Goal: Task Accomplishment & Management: Manage account settings

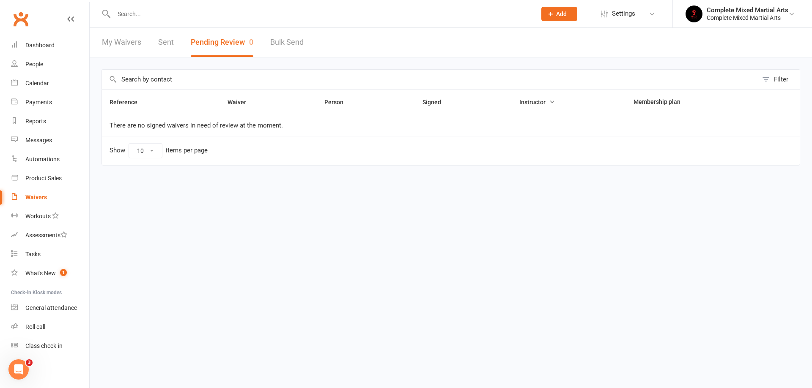
click at [140, 22] on div at bounding box center [315, 13] width 429 height 27
click at [140, 19] on input "text" at bounding box center [320, 14] width 419 height 12
click at [140, 18] on input "text" at bounding box center [320, 14] width 419 height 12
type input "o"
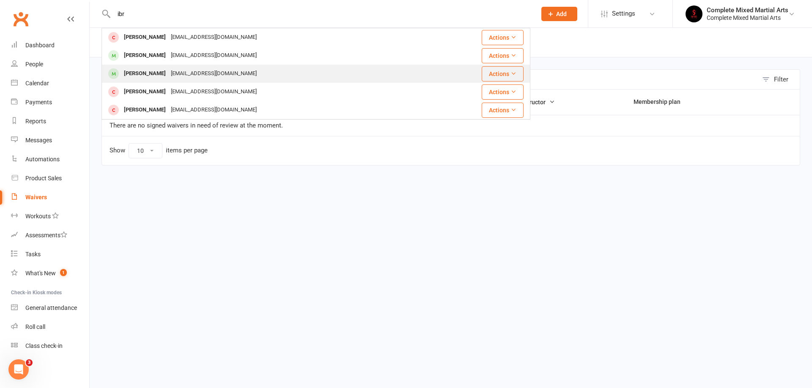
type input "ibr"
click at [168, 77] on div "[EMAIL_ADDRESS][DOMAIN_NAME]" at bounding box center [213, 74] width 91 height 12
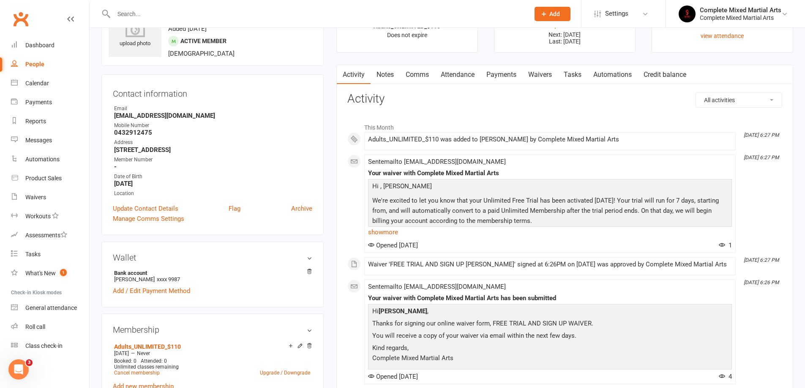
scroll to position [127, 0]
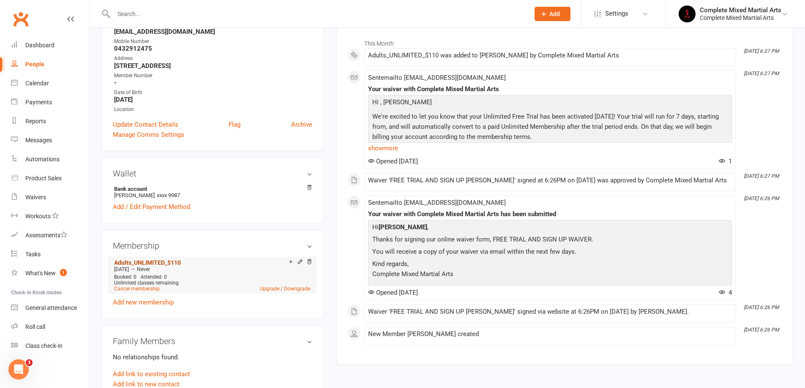
click at [159, 262] on link "Adults_UNLIMITED_$110" at bounding box center [147, 263] width 67 height 7
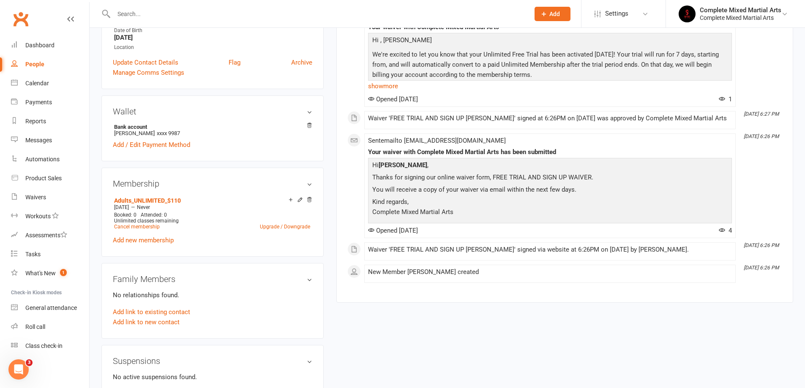
scroll to position [254, 0]
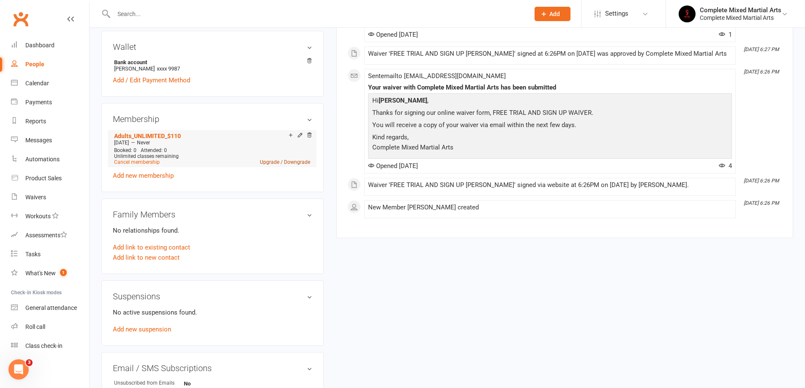
click at [297, 160] on link "Upgrade / Downgrade" at bounding box center [285, 162] width 50 height 6
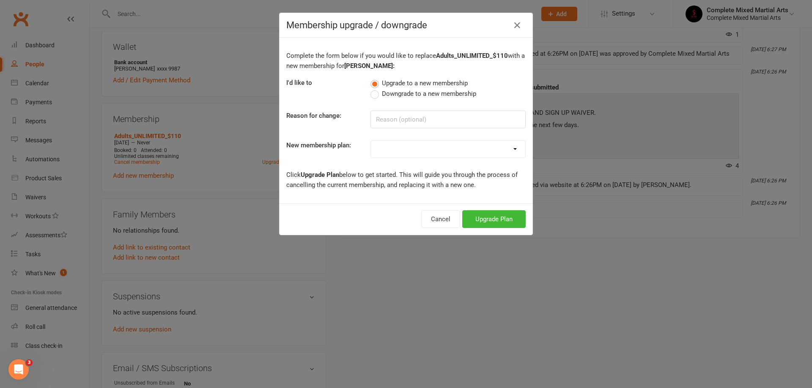
click at [372, 93] on label "Downgrade to a new membership" at bounding box center [423, 94] width 106 height 10
click at [372, 89] on input "Downgrade to a new membership" at bounding box center [372, 89] width 5 height 0
click at [387, 114] on input at bounding box center [447, 120] width 155 height 18
type input "busy"
click at [392, 153] on select "Adults_01_$40 Adults_02_$70 Adults_03_$90 Adults_04_$100 Adults_UNLIMITED_$110 …" at bounding box center [448, 149] width 154 height 17
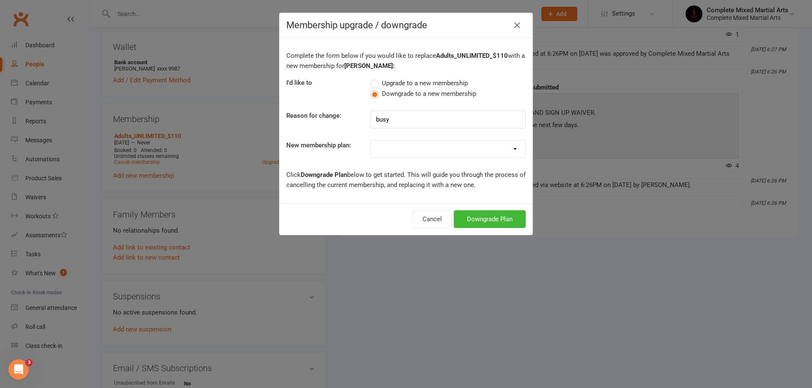
select select "3"
click at [371, 141] on select "Adults_01_$40 Adults_02_$70 Adults_03_$90 Adults_04_$100 Adults_UNLIMITED_$110 …" at bounding box center [448, 149] width 154 height 17
click at [502, 215] on button "Downgrade Plan" at bounding box center [490, 219] width 72 height 18
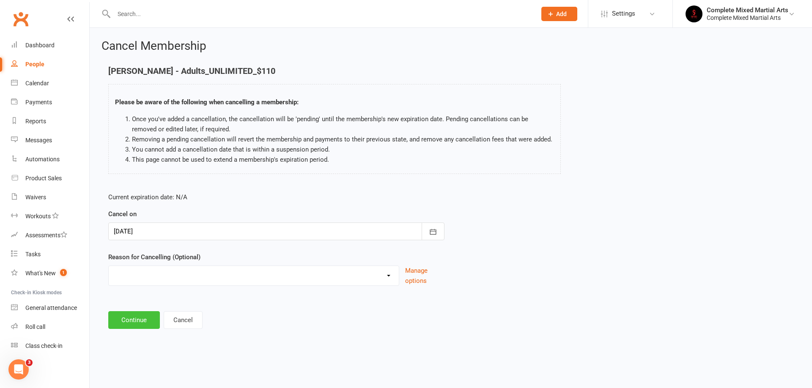
click at [137, 322] on button "Continue" at bounding box center [134, 321] width 52 height 18
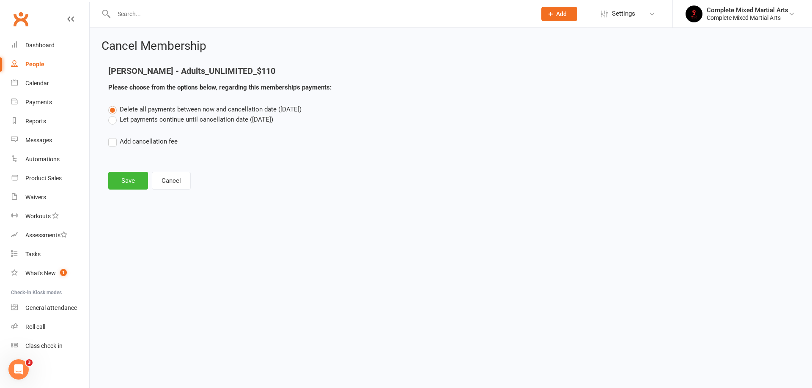
click at [117, 122] on label "Let payments continue until cancellation date ([DATE])" at bounding box center [190, 120] width 165 height 10
click at [114, 115] on input "Let payments continue until cancellation date ([DATE])" at bounding box center [110, 115] width 5 height 0
click at [129, 178] on button "Save" at bounding box center [128, 181] width 40 height 18
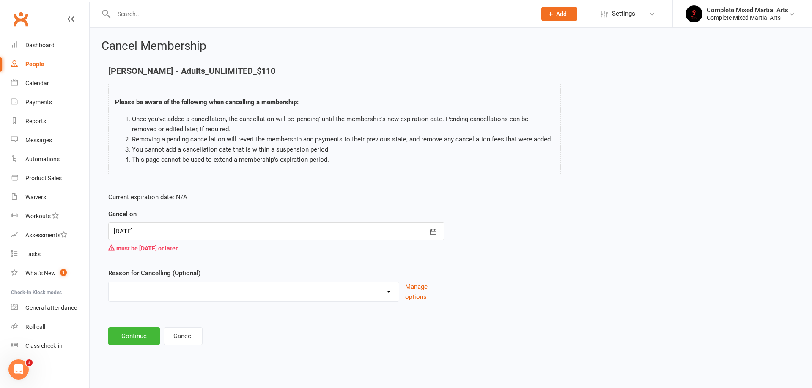
click at [164, 235] on div at bounding box center [276, 232] width 336 height 18
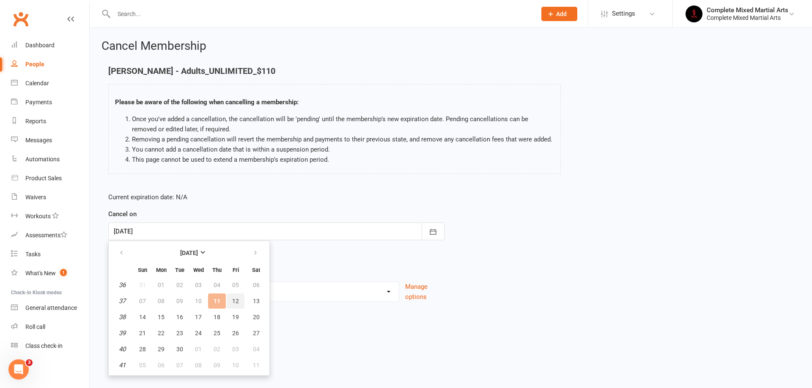
click at [235, 299] on span "12" at bounding box center [235, 301] width 7 height 7
type input "[DATE]"
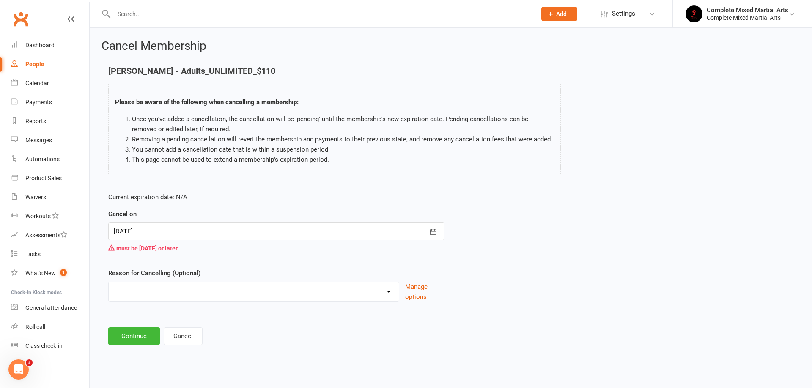
click at [166, 298] on select "Holiday Injury work Other reason" at bounding box center [254, 290] width 290 height 17
select select "3"
click at [109, 292] on select "Holiday Injury work Other reason" at bounding box center [254, 290] width 290 height 17
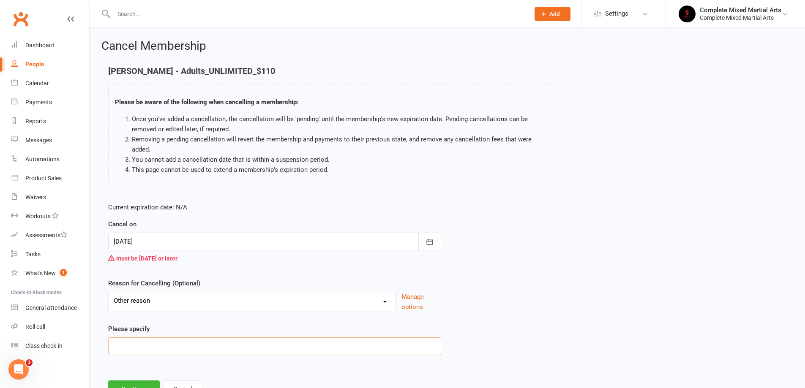
click at [150, 343] on input at bounding box center [274, 347] width 333 height 18
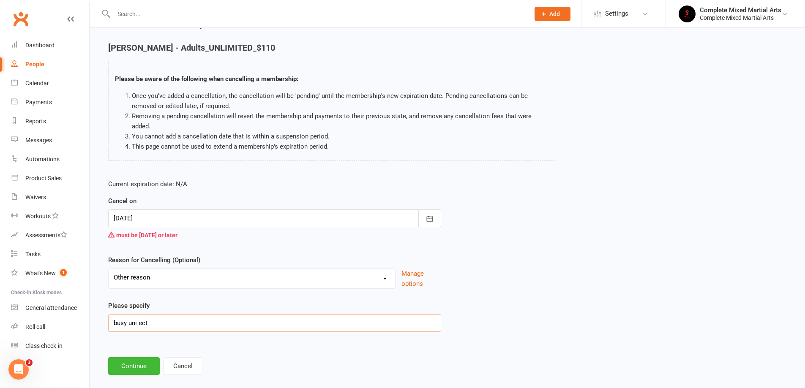
scroll to position [36, 0]
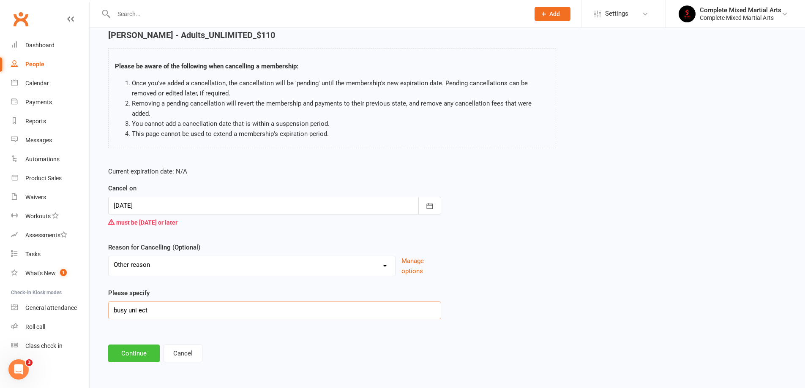
type input "busy uni ect"
click at [133, 347] on button "Continue" at bounding box center [134, 354] width 52 height 18
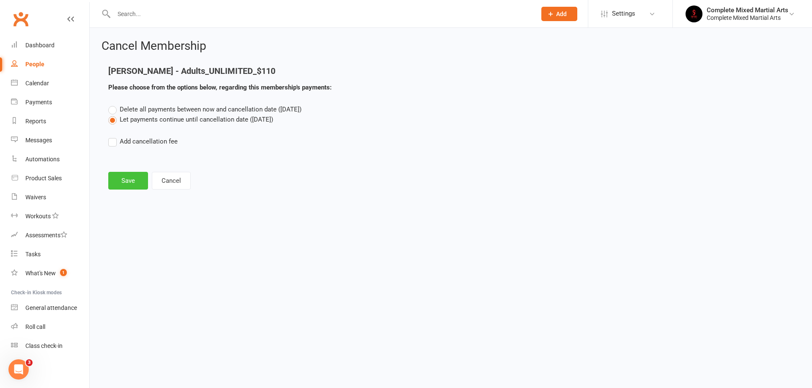
click at [125, 189] on button "Save" at bounding box center [128, 181] width 40 height 18
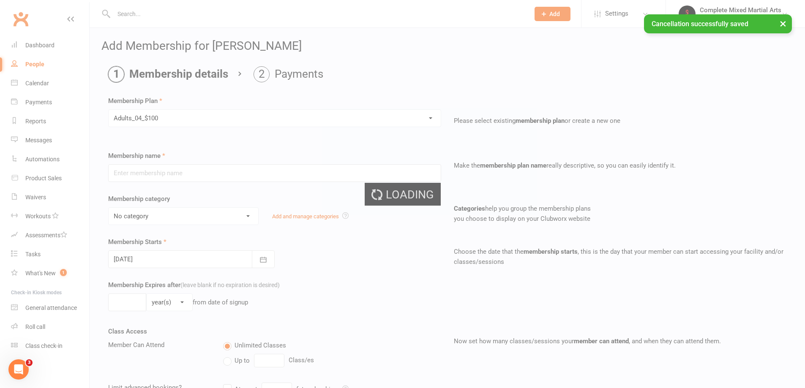
type input "Adults_04_$100"
select select "9"
type input "0"
type input "4"
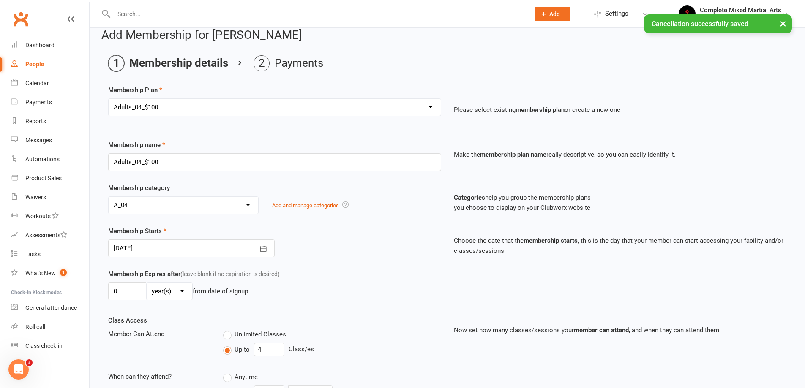
scroll to position [194, 0]
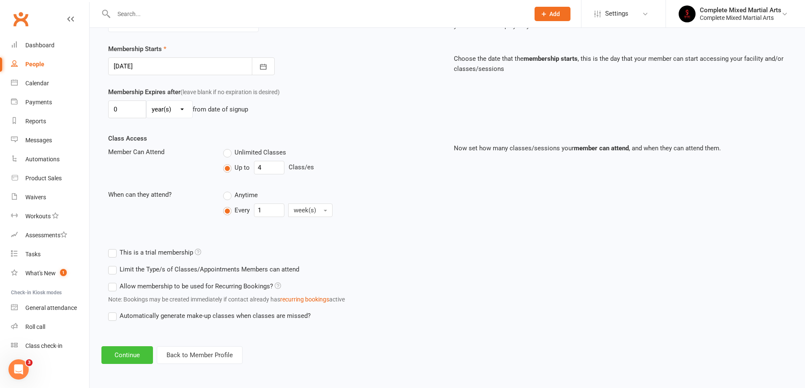
click at [118, 351] on button "Continue" at bounding box center [127, 356] width 52 height 18
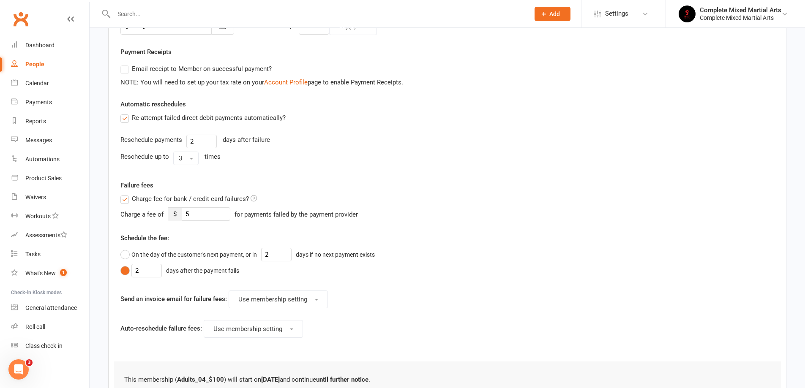
scroll to position [338, 0]
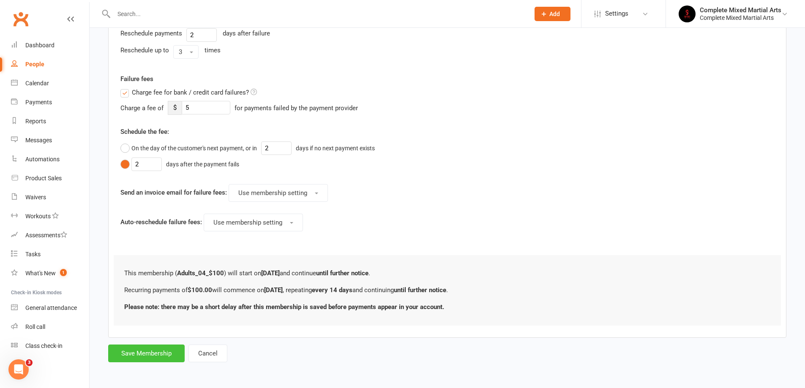
click at [138, 355] on button "Save Membership" at bounding box center [146, 354] width 77 height 18
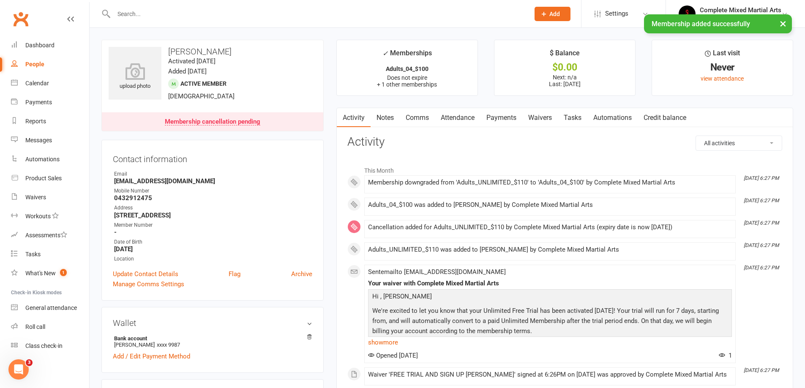
click at [174, 12] on input "text" at bounding box center [317, 14] width 413 height 12
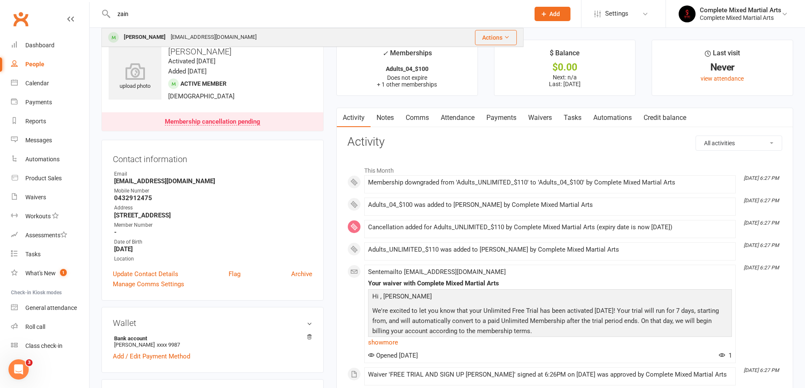
type input "zain"
click at [157, 43] on div "[PERSON_NAME]" at bounding box center [144, 37] width 47 height 12
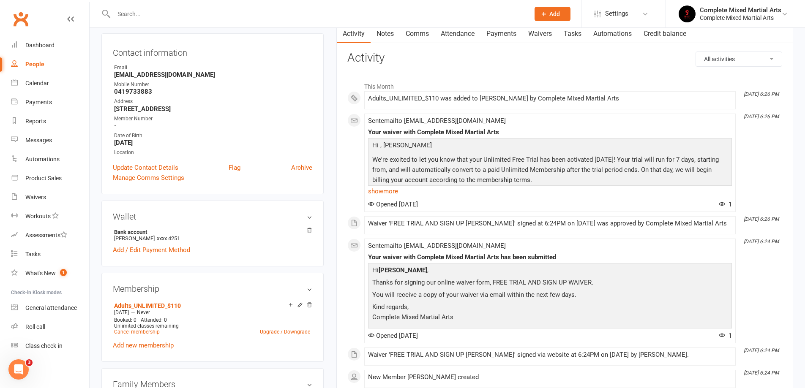
scroll to position [211, 0]
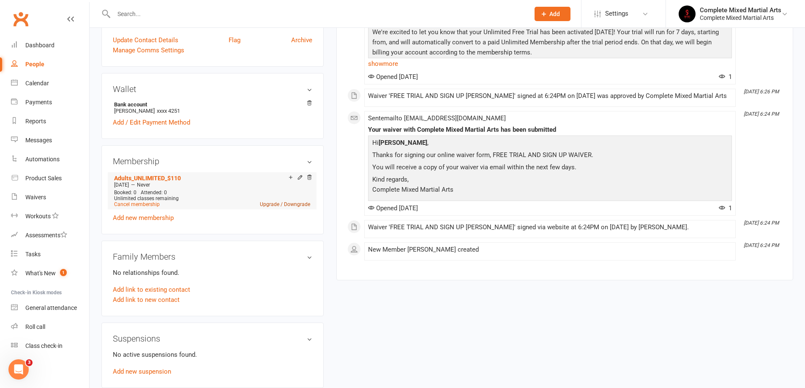
click at [274, 204] on link "Upgrade / Downgrade" at bounding box center [285, 205] width 50 height 6
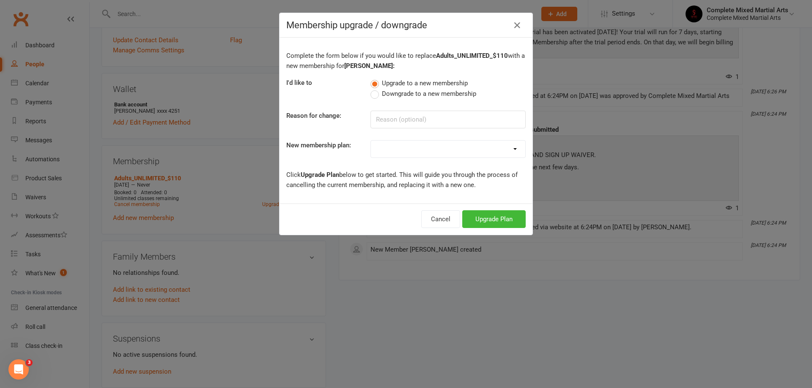
click at [409, 97] on span "Downgrade to a new membership" at bounding box center [429, 93] width 94 height 9
click at [376, 89] on input "Downgrade to a new membership" at bounding box center [372, 89] width 5 height 0
click at [396, 125] on input at bounding box center [447, 120] width 155 height 18
type input "uni"
click at [408, 149] on select "Adults_01_$40 Adults_02_$70 Adults_03_$90 Adults_04_$100 Adults_UNLIMITED_$110 …" at bounding box center [448, 149] width 154 height 17
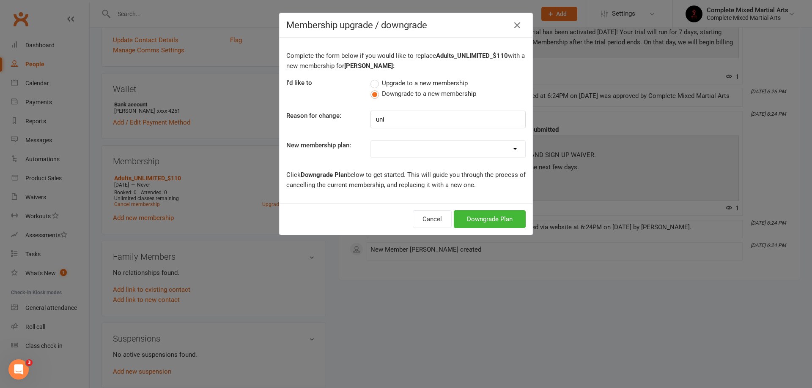
select select "2"
click at [371, 141] on select "Adults_01_$40 Adults_02_$70 Adults_03_$90 Adults_04_$100 Adults_UNLIMITED_$110 …" at bounding box center [448, 149] width 154 height 17
click at [472, 216] on button "Downgrade Plan" at bounding box center [490, 219] width 72 height 18
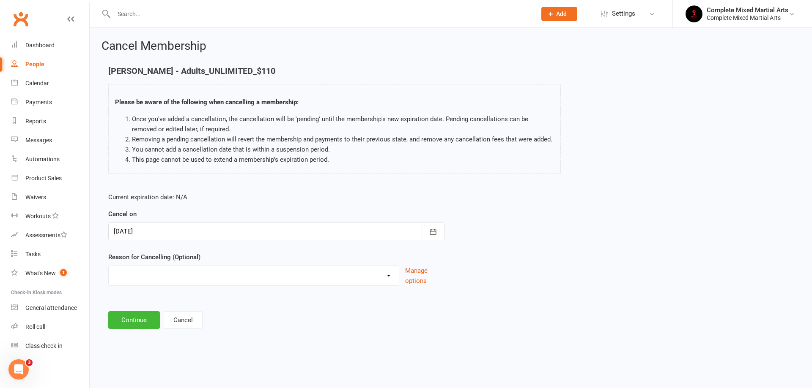
click at [179, 273] on select "Holiday Injury work Other reason" at bounding box center [254, 274] width 290 height 17
select select "3"
click at [109, 276] on select "Holiday Injury work Other reason" at bounding box center [254, 274] width 290 height 17
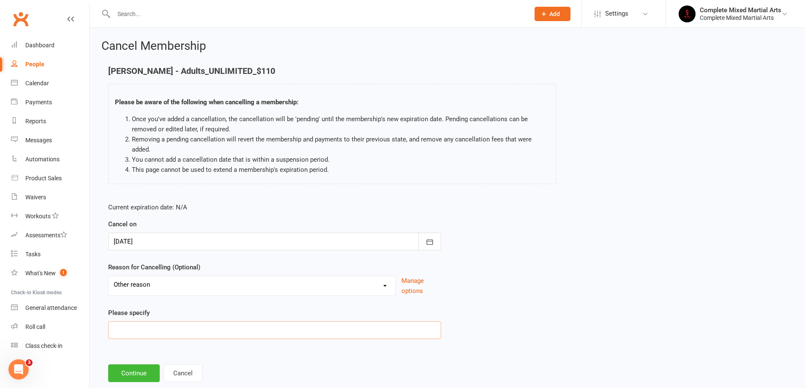
click at [146, 325] on input at bounding box center [274, 331] width 333 height 18
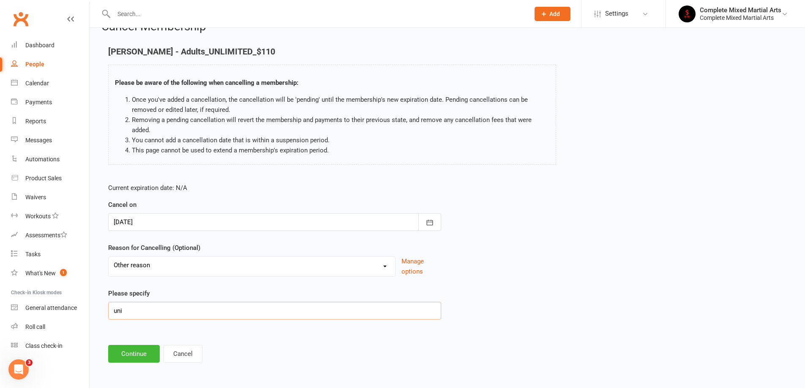
scroll to position [20, 0]
type input "uni"
click at [142, 363] on div "Cancel Membership [PERSON_NAME] - Adults_UNLIMITED_$110 Please be aware of the …" at bounding box center [448, 192] width 716 height 368
click at [139, 358] on button "Continue" at bounding box center [134, 354] width 52 height 18
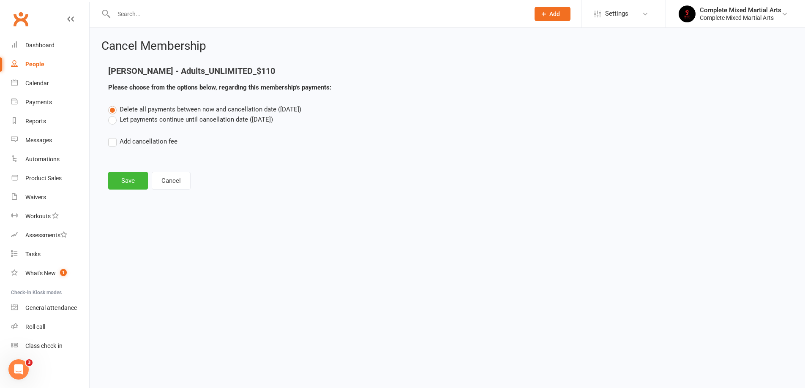
scroll to position [0, 0]
click at [133, 121] on label "Let payments continue until cancellation date ([DATE])" at bounding box center [190, 120] width 165 height 10
click at [114, 115] on input "Let payments continue until cancellation date ([DATE])" at bounding box center [110, 115] width 5 height 0
click at [120, 179] on button "Save" at bounding box center [128, 181] width 40 height 18
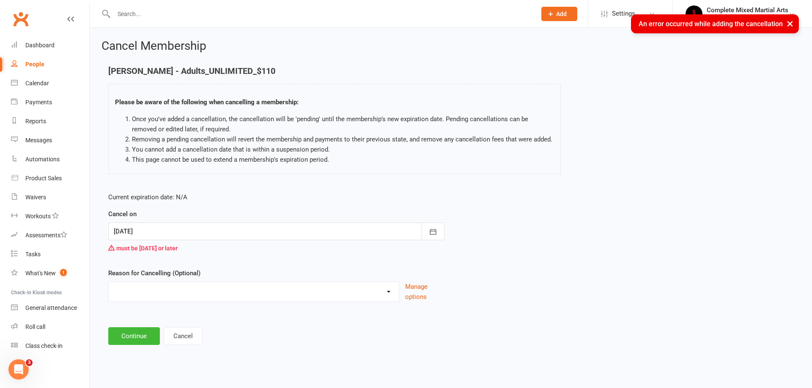
click at [172, 228] on div at bounding box center [276, 232] width 336 height 18
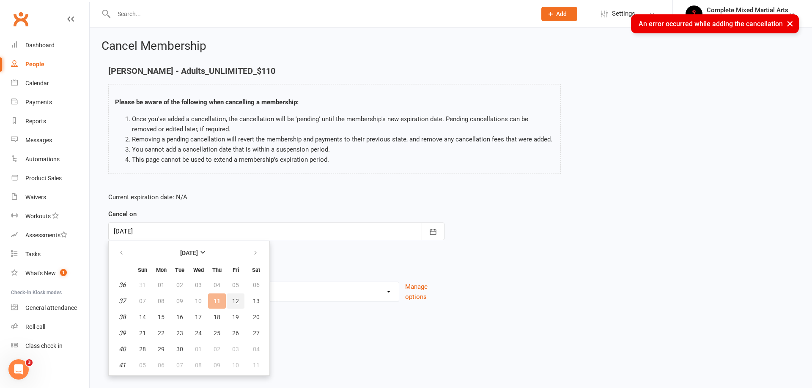
click at [235, 298] on span "12" at bounding box center [235, 301] width 7 height 7
type input "[DATE]"
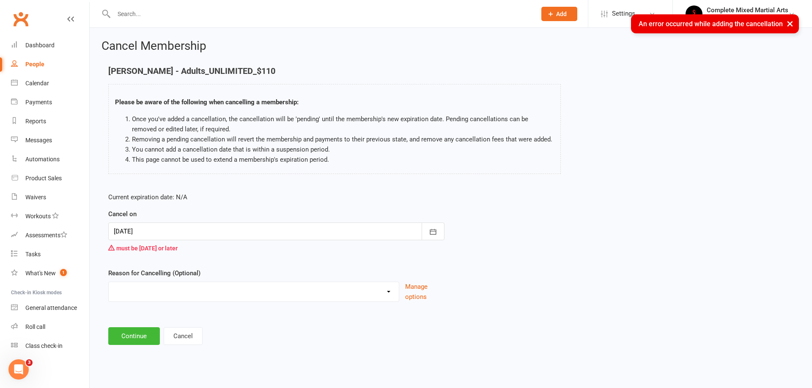
click at [194, 288] on select "Holiday Injury work Other reason" at bounding box center [254, 290] width 290 height 17
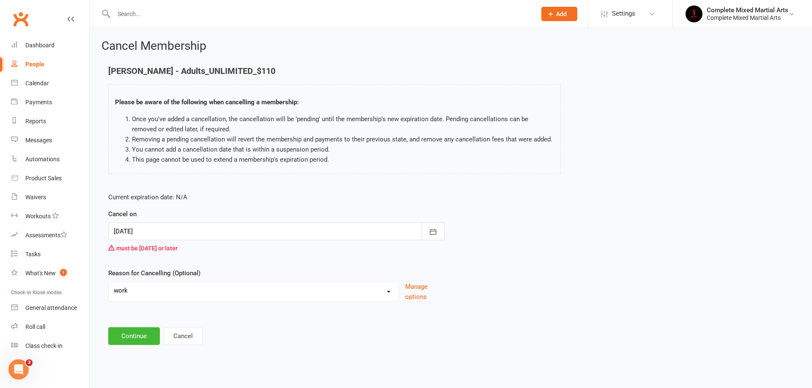
click at [109, 282] on select "Holiday Injury work Other reason" at bounding box center [254, 290] width 290 height 17
click at [159, 292] on select "Holiday Injury work Other reason" at bounding box center [254, 290] width 290 height 17
select select "3"
click at [109, 292] on select "Holiday Injury work Other reason" at bounding box center [254, 290] width 290 height 17
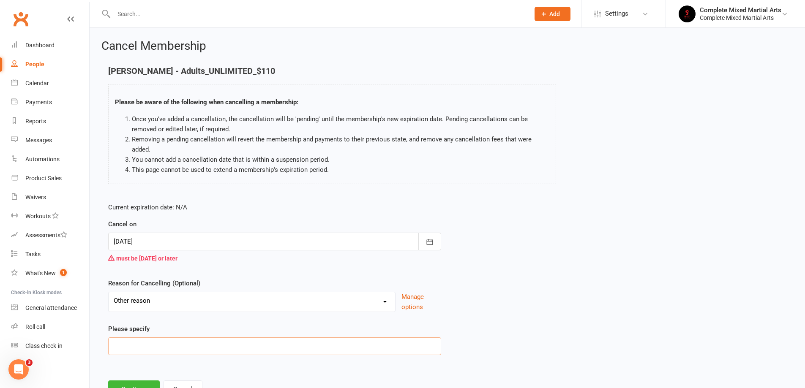
click at [142, 339] on input at bounding box center [274, 347] width 333 height 18
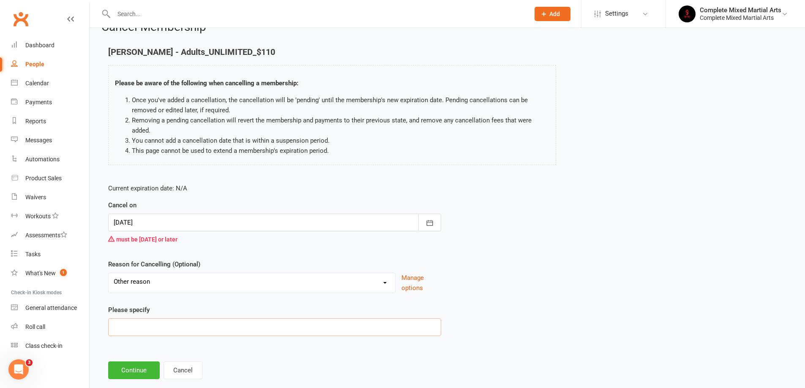
scroll to position [36, 0]
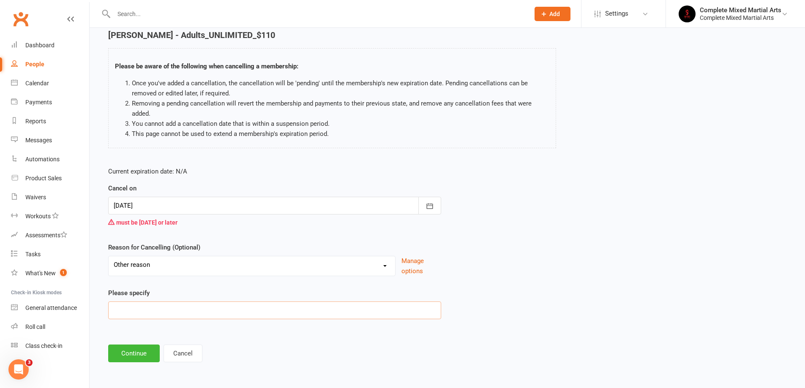
type input "i"
type input "uni"
click at [134, 347] on button "Continue" at bounding box center [134, 354] width 52 height 18
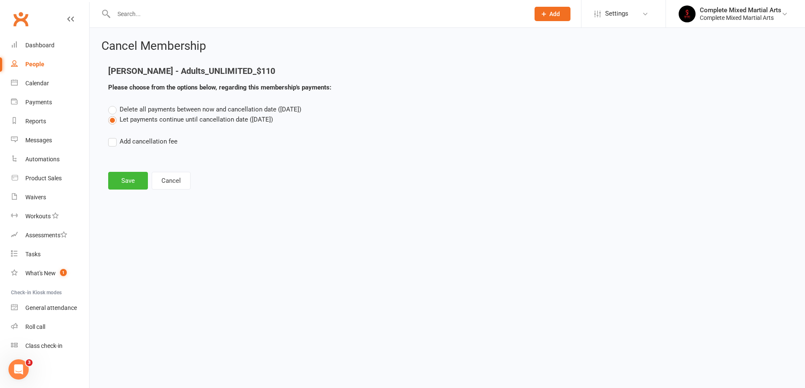
scroll to position [0, 0]
click at [134, 179] on button "Save" at bounding box center [128, 181] width 40 height 18
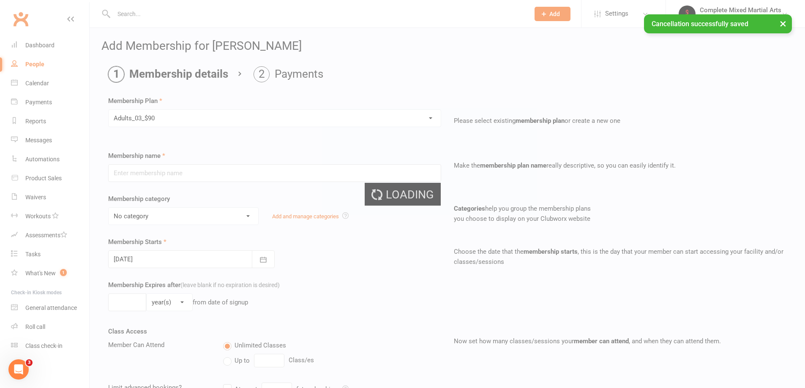
type input "Adults_03_$90"
select select "8"
type input "0"
type input "3"
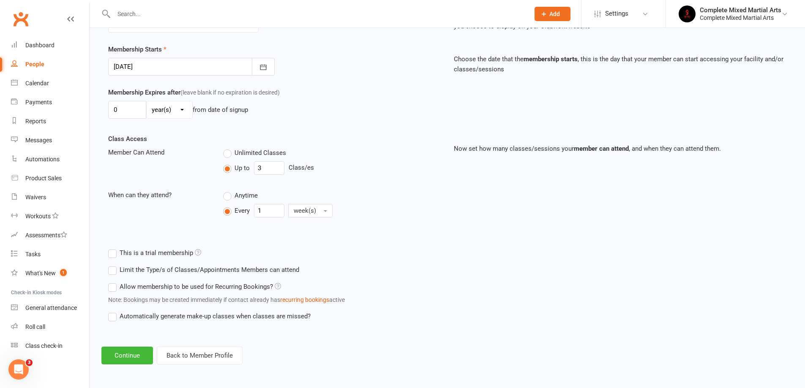
scroll to position [194, 0]
click at [122, 362] on button "Continue" at bounding box center [127, 356] width 52 height 18
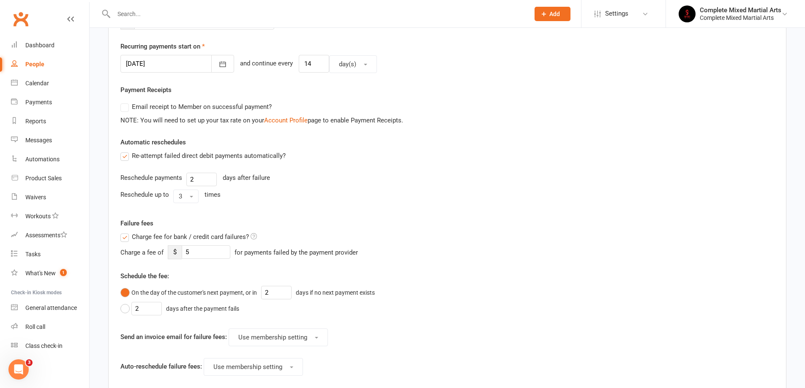
scroll to position [0, 0]
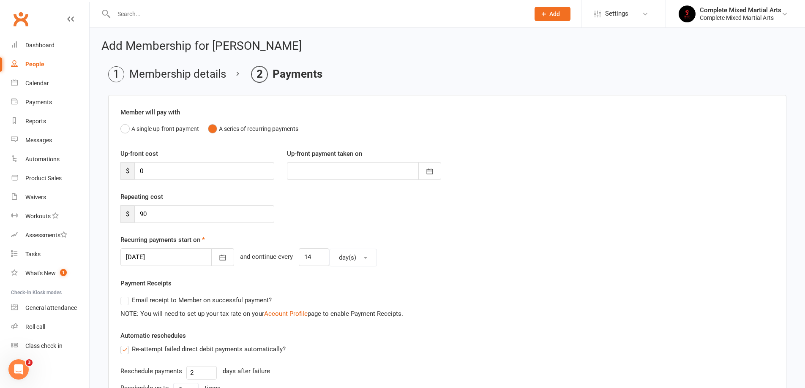
click at [121, 358] on div "Re-attempt failed direct debit payments automatically? Reschedule payments 2 da…" at bounding box center [447, 372] width 667 height 56
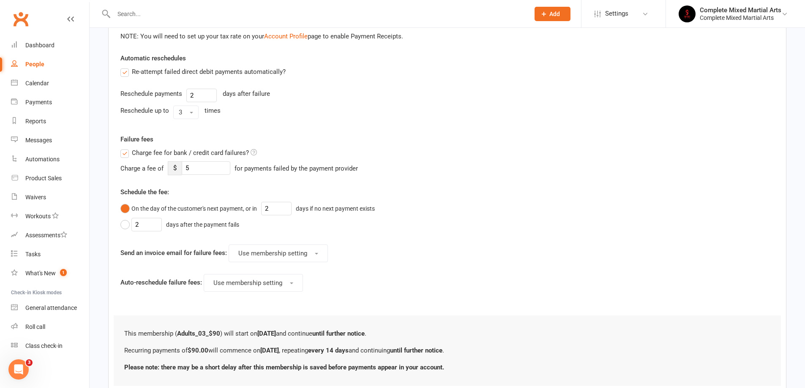
scroll to position [338, 0]
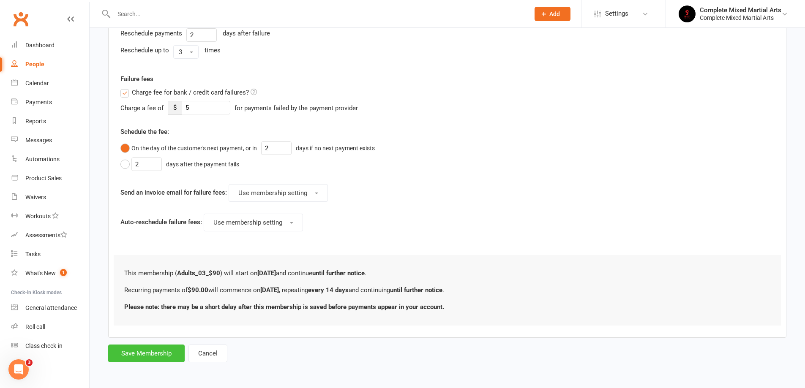
click at [143, 355] on button "Save Membership" at bounding box center [146, 354] width 77 height 18
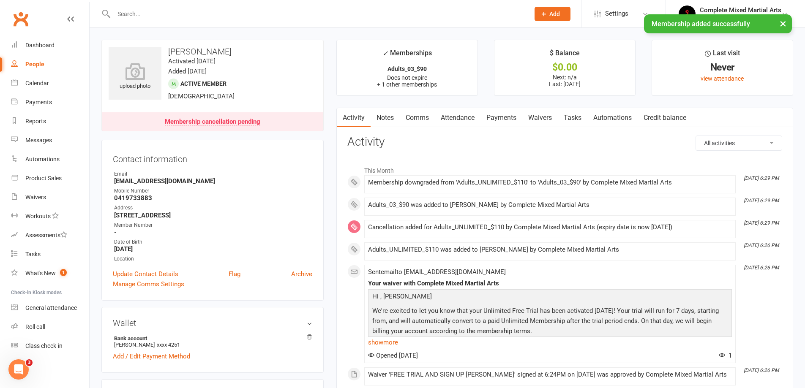
click at [179, 14] on div "× Membership added successfully" at bounding box center [397, 14] width 794 height 0
click at [174, 9] on input "text" at bounding box center [317, 14] width 413 height 12
click at [167, 12] on input "text" at bounding box center [317, 14] width 413 height 12
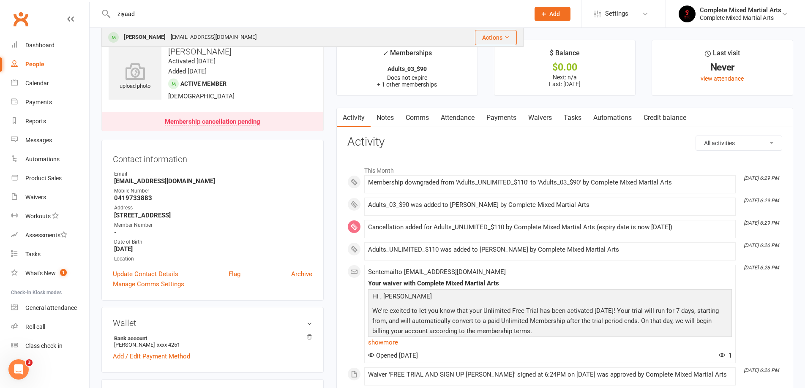
type input "ziyaad"
click at [178, 32] on div "[EMAIL_ADDRESS][DOMAIN_NAME]" at bounding box center [213, 37] width 91 height 12
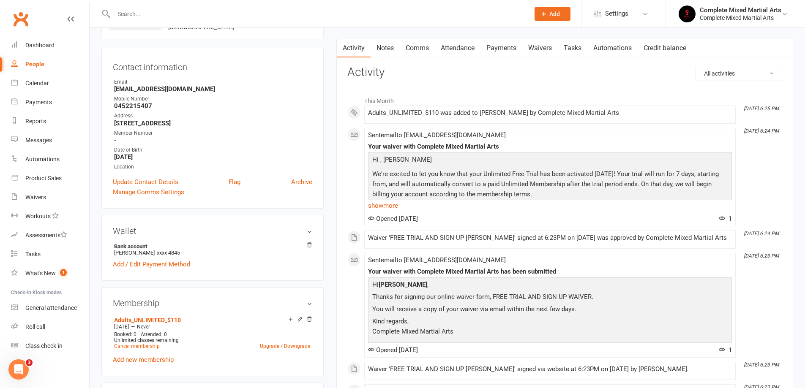
scroll to position [127, 0]
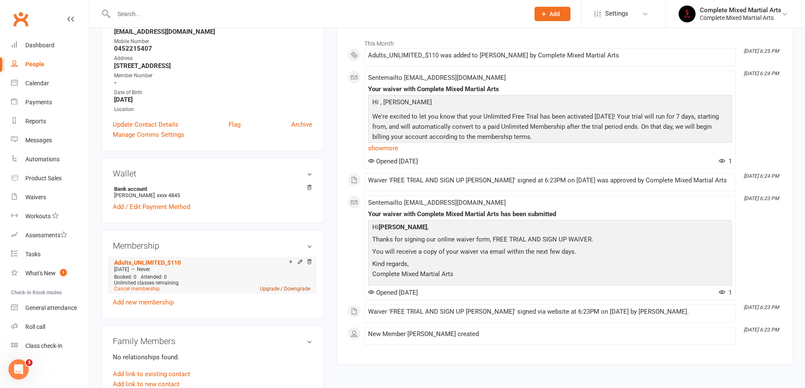
click at [297, 289] on link "Upgrade / Downgrade" at bounding box center [285, 289] width 50 height 6
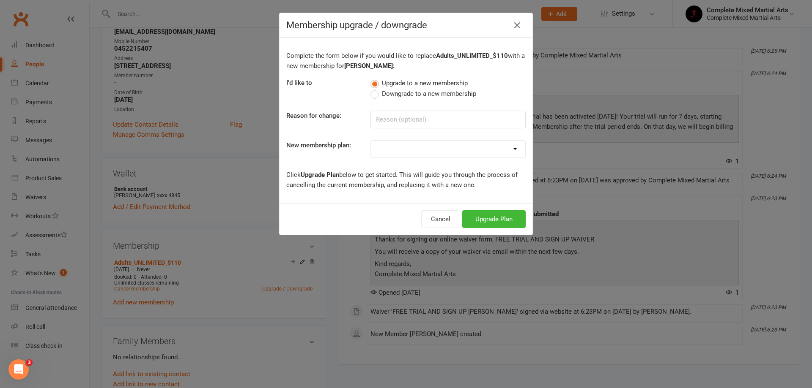
click at [399, 91] on span "Downgrade to a new membership" at bounding box center [429, 93] width 94 height 9
click at [376, 89] on input "Downgrade to a new membership" at bounding box center [372, 89] width 5 height 0
click at [431, 114] on input at bounding box center [447, 120] width 155 height 18
type input "uni"
click at [407, 153] on select "Adults_01_$40 Adults_02_$70 Adults_03_$90 Adults_04_$100 Adults_UNLIMITED_$110 …" at bounding box center [448, 149] width 154 height 17
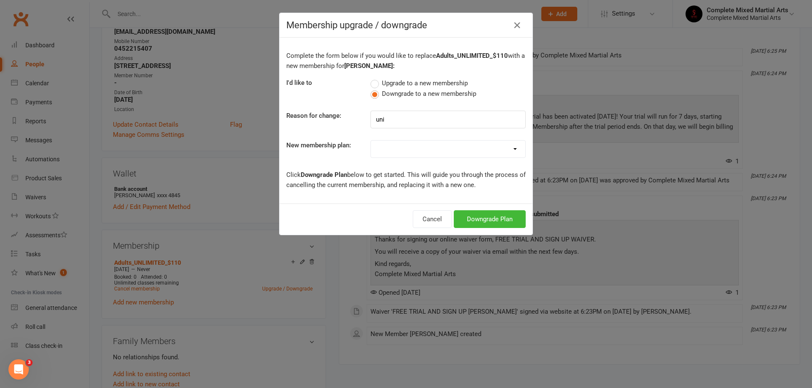
select select "3"
click at [371, 141] on select "Adults_01_$40 Adults_02_$70 Adults_03_$90 Adults_04_$100 Adults_UNLIMITED_$110 …" at bounding box center [448, 149] width 154 height 17
click at [494, 224] on button "Downgrade Plan" at bounding box center [490, 219] width 72 height 18
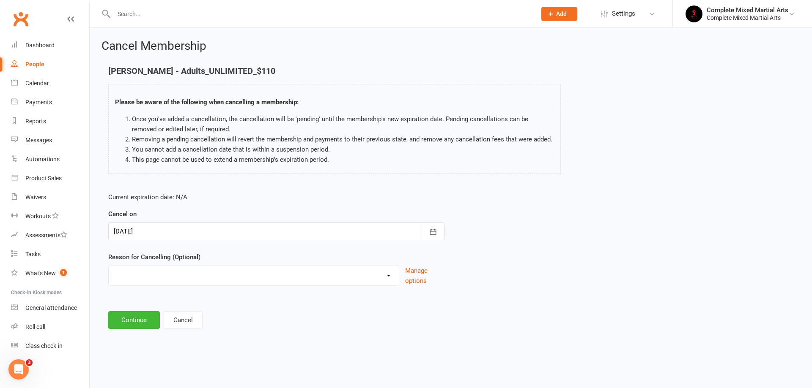
click at [161, 236] on div at bounding box center [276, 232] width 336 height 18
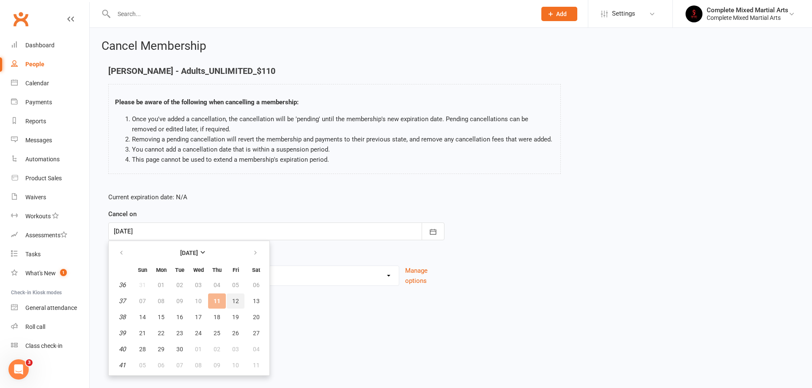
click at [239, 300] on button "12" at bounding box center [236, 301] width 18 height 15
type input "[DATE]"
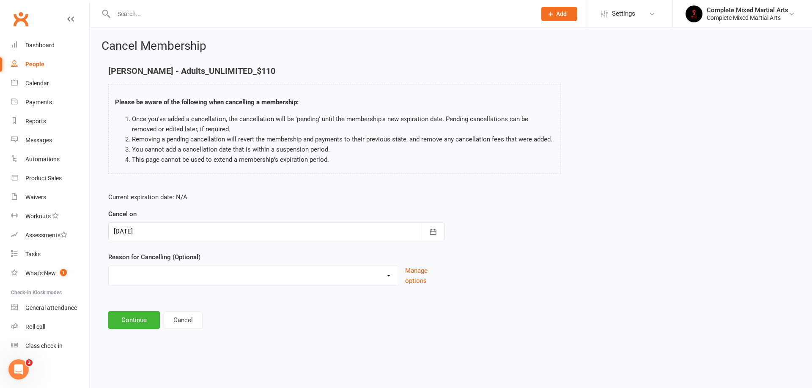
click at [222, 274] on select "Holiday Injury work Other reason" at bounding box center [254, 274] width 290 height 17
drag, startPoint x: 182, startPoint y: 343, endPoint x: 184, endPoint y: 330, distance: 13.8
click at [182, 343] on html "Prospect Member Non-attending contact Class / event Appointment Task Membership…" at bounding box center [406, 177] width 812 height 355
click at [158, 287] on div "Current expiration date: N/A Cancel on [DATE] [DATE] Sun Mon Tue Wed Thu Fri Sa…" at bounding box center [276, 242] width 349 height 112
click at [160, 279] on select "Holiday Injury work Other reason" at bounding box center [254, 274] width 290 height 17
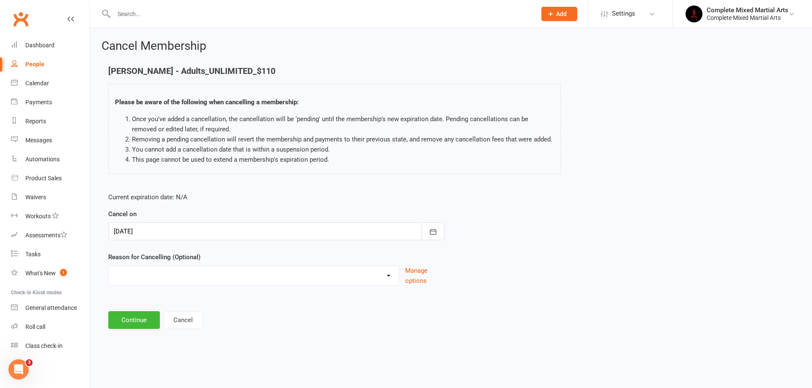
select select "3"
click at [109, 276] on select "Holiday Injury work Other reason" at bounding box center [254, 274] width 290 height 17
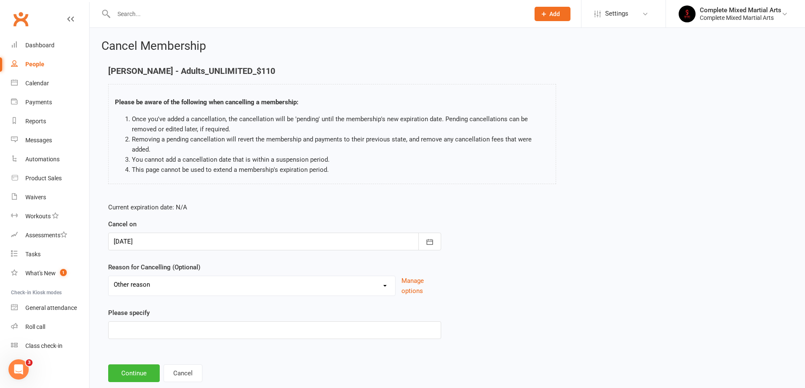
click at [163, 321] on div "Please specify" at bounding box center [274, 323] width 333 height 31
click at [163, 331] on input at bounding box center [274, 331] width 333 height 18
type input "uni"
click at [132, 367] on button "Continue" at bounding box center [134, 374] width 52 height 18
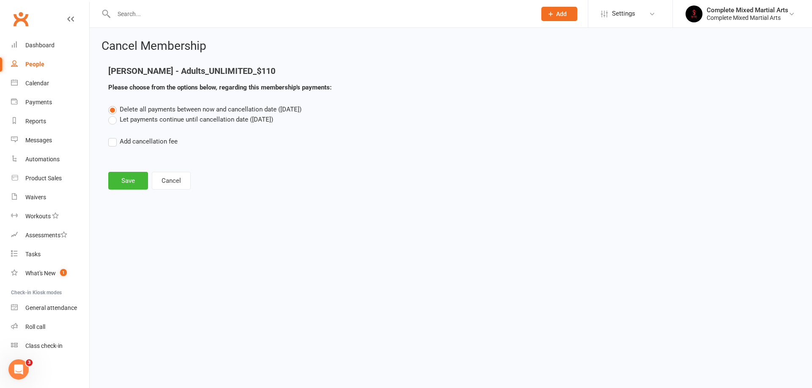
click at [115, 120] on label "Let payments continue until cancellation date ([DATE])" at bounding box center [190, 120] width 165 height 10
click at [114, 115] on input "Let payments continue until cancellation date ([DATE])" at bounding box center [110, 115] width 5 height 0
click at [123, 174] on button "Save" at bounding box center [128, 181] width 40 height 18
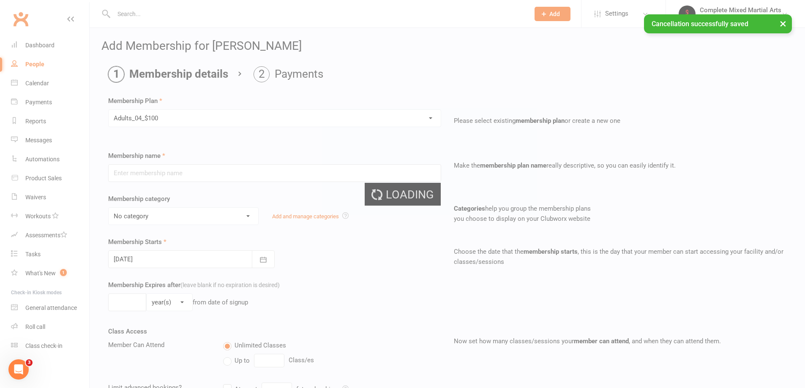
type input "Adults_04_$100"
select select "9"
type input "0"
type input "4"
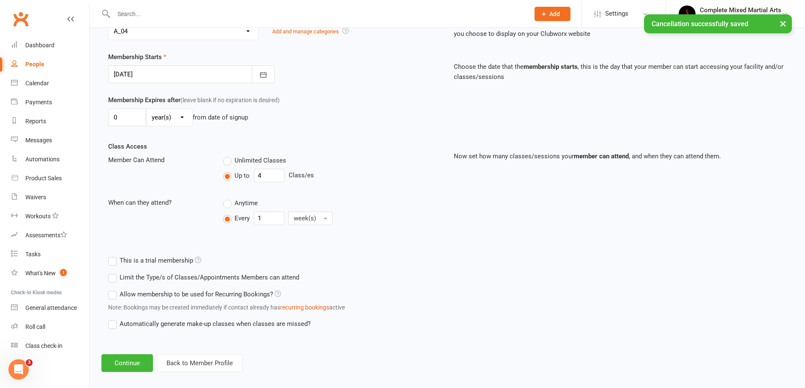
scroll to position [194, 0]
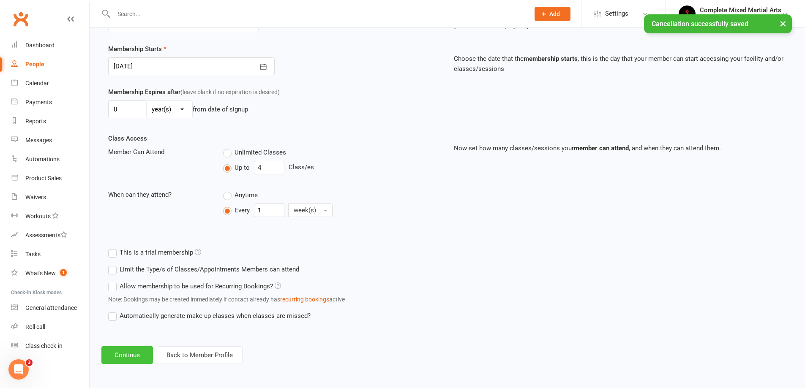
click at [125, 360] on button "Continue" at bounding box center [127, 356] width 52 height 18
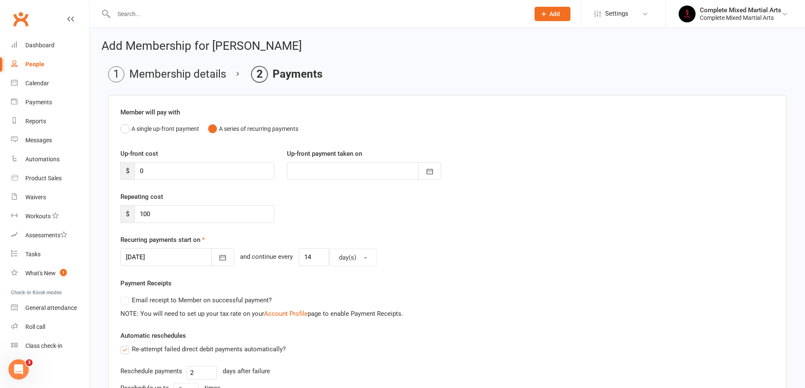
click at [184, 260] on div at bounding box center [177, 258] width 114 height 18
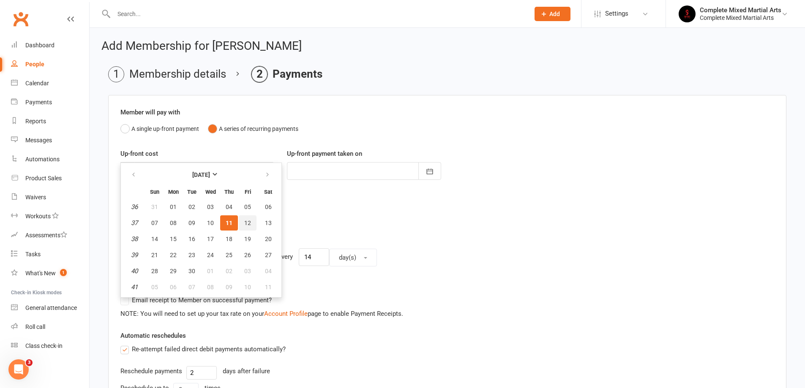
click at [244, 222] on span "12" at bounding box center [247, 223] width 7 height 7
type input "[DATE]"
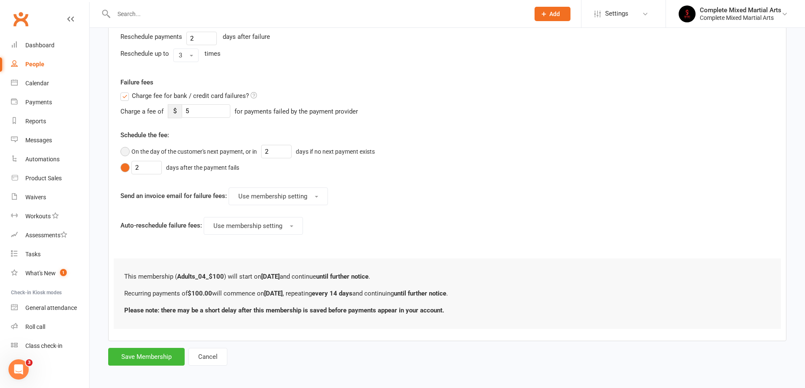
scroll to position [338, 0]
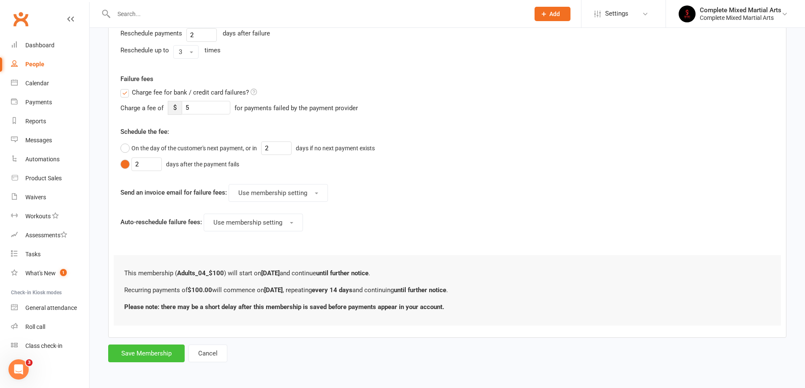
click at [153, 354] on button "Save Membership" at bounding box center [146, 354] width 77 height 18
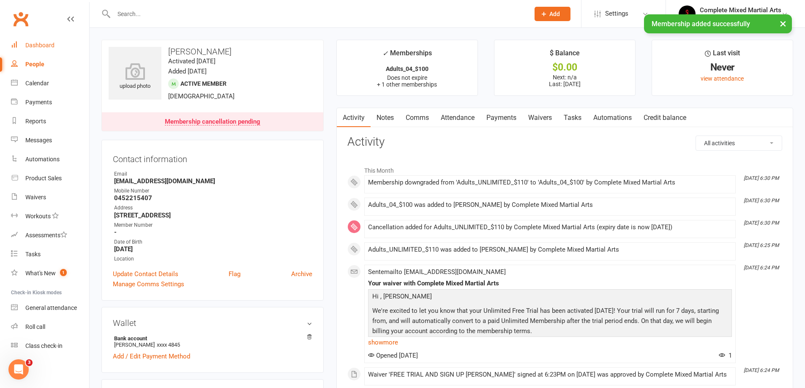
click at [36, 49] on link "Dashboard" at bounding box center [50, 45] width 78 height 19
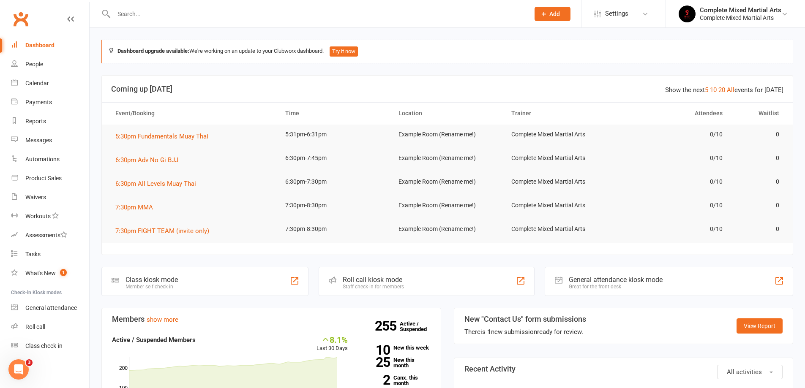
click at [141, 18] on input "text" at bounding box center [317, 14] width 413 height 12
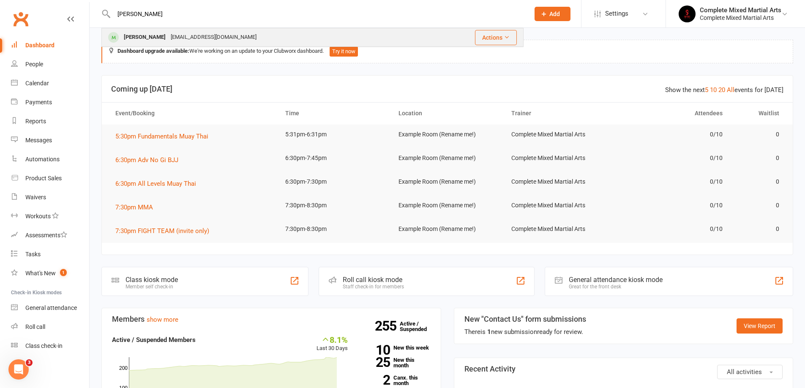
type input "[PERSON_NAME]"
click at [142, 34] on div "[PERSON_NAME]" at bounding box center [144, 37] width 47 height 12
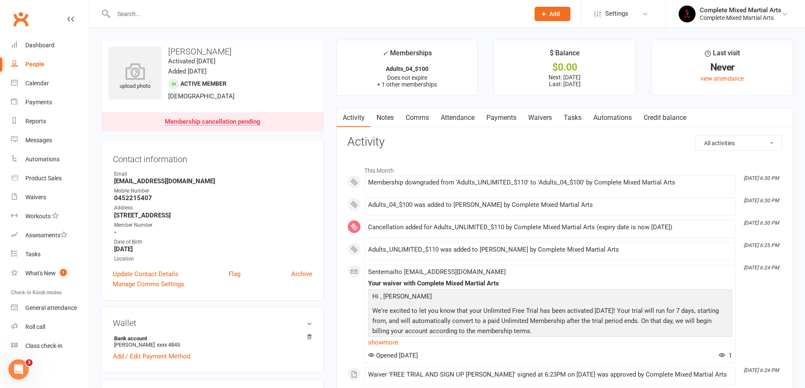
click at [506, 112] on link "Payments" at bounding box center [502, 117] width 42 height 19
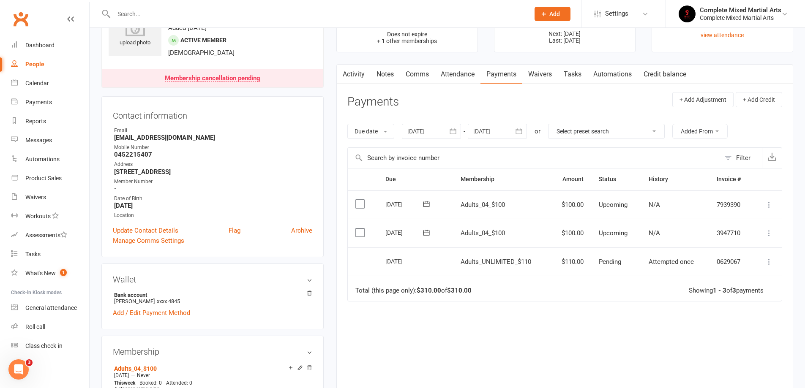
scroll to position [169, 0]
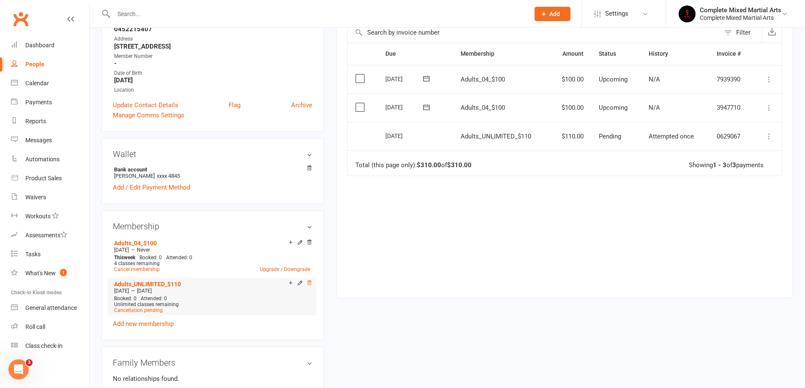
click at [311, 281] on icon at bounding box center [309, 283] width 6 height 6
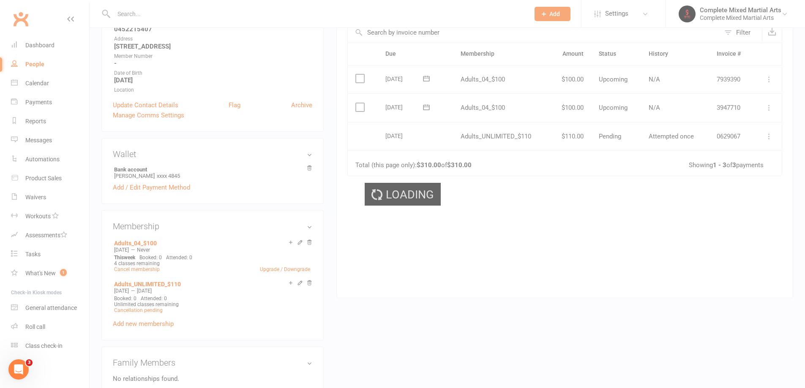
scroll to position [146, 0]
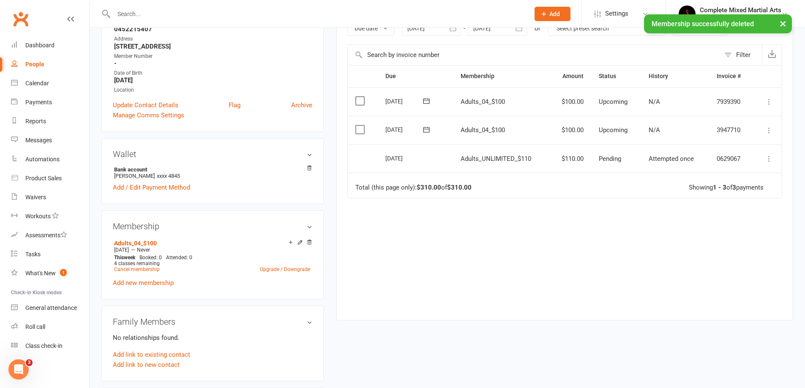
click at [312, 243] on div "Membership Adults_04_$100 [DATE] — Never This week Booked: 0 Attended: 0 4 clas…" at bounding box center [212, 254] width 222 height 89
click at [308, 243] on icon at bounding box center [309, 242] width 4 height 5
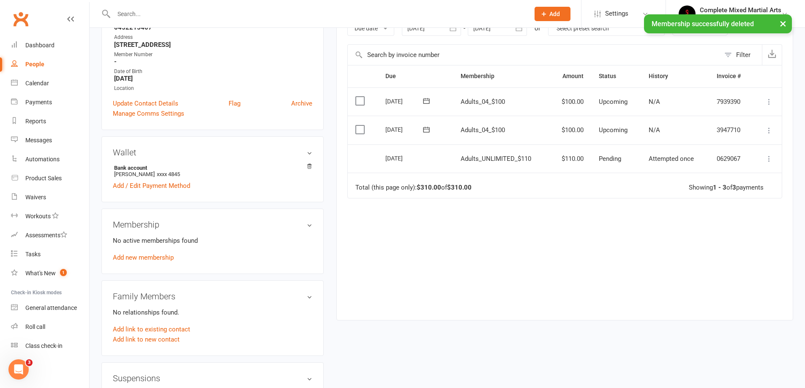
scroll to position [145, 0]
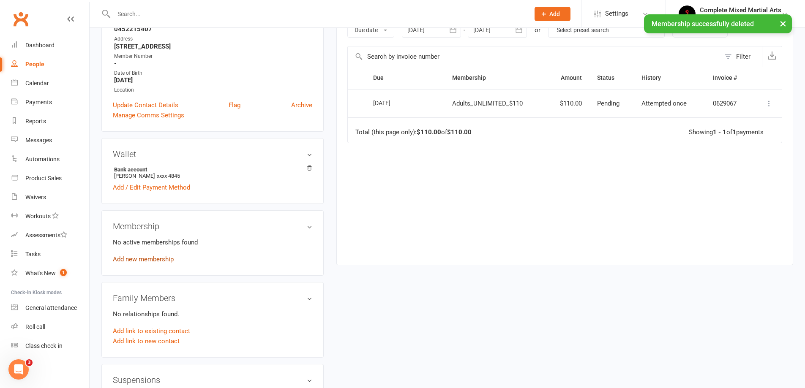
click at [163, 262] on link "Add new membership" at bounding box center [143, 260] width 61 height 8
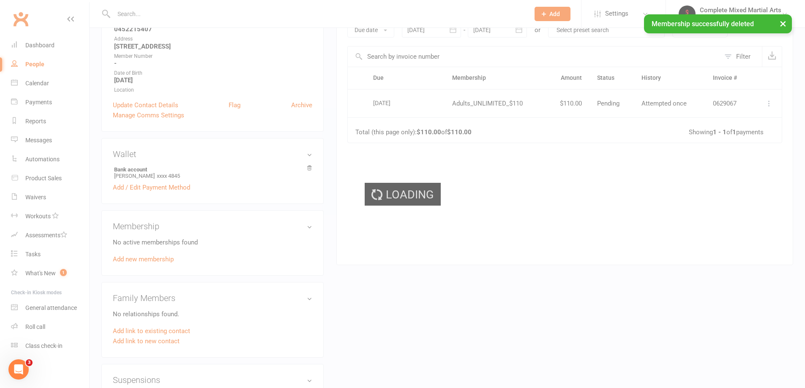
click at [168, 259] on div "Loading" at bounding box center [402, 194] width 805 height 388
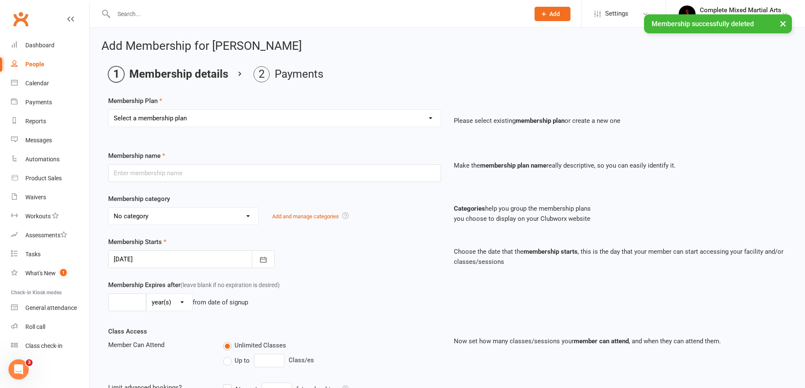
click at [246, 115] on select "Select a membership plan Create new Membership Plan Adults_01_$40 Adults_02_$70…" at bounding box center [275, 118] width 332 height 17
select select "4"
click at [109, 110] on select "Select a membership plan Create new Membership Plan Adults_01_$40 Adults_02_$70…" at bounding box center [275, 118] width 332 height 17
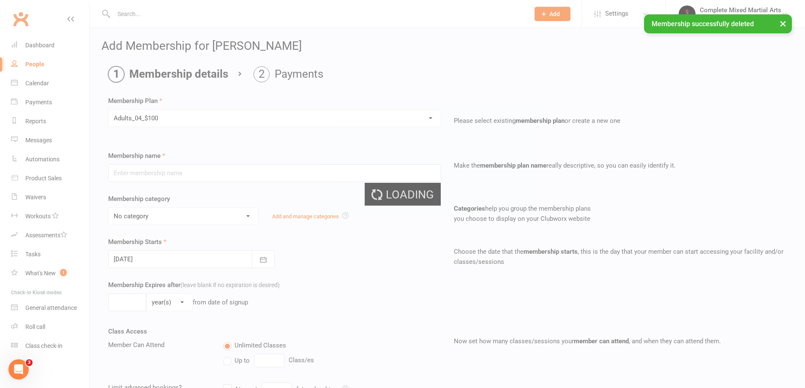
type input "Adults_04_$100"
select select "9"
type input "0"
type input "4"
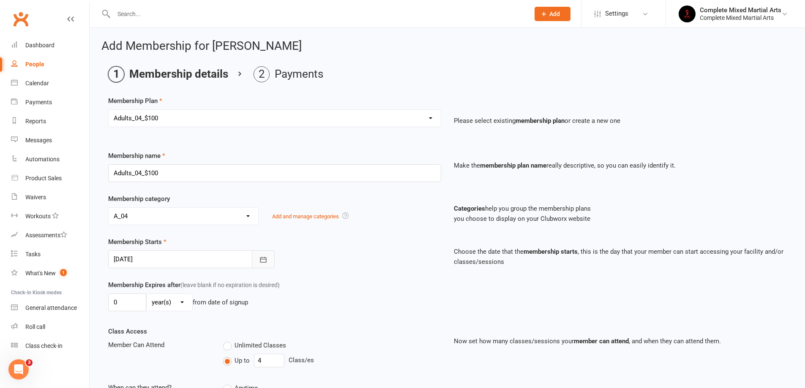
click at [265, 256] on icon "button" at bounding box center [263, 260] width 8 height 8
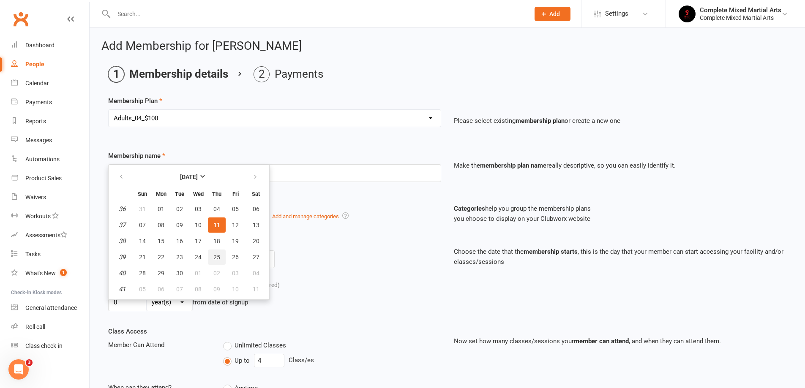
click at [216, 254] on span "25" at bounding box center [216, 257] width 7 height 7
type input "[DATE]"
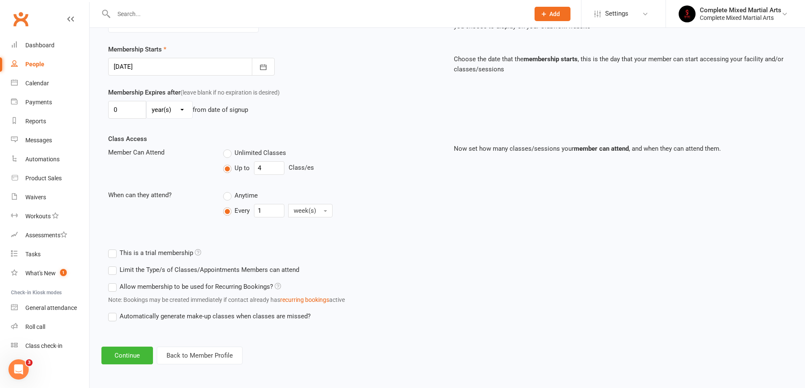
scroll to position [194, 0]
click at [134, 355] on button "Continue" at bounding box center [127, 356] width 52 height 18
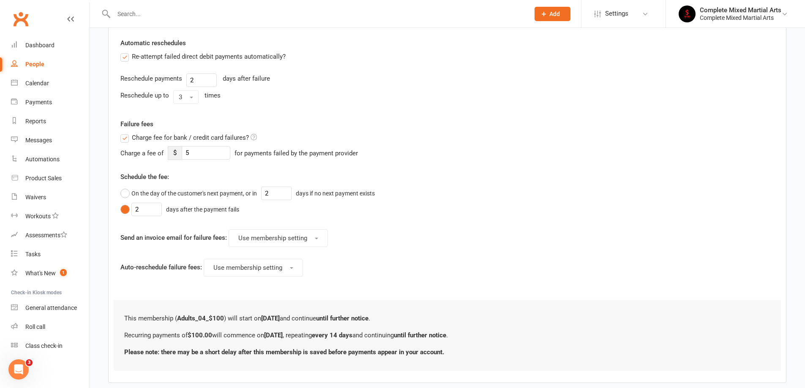
scroll to position [338, 0]
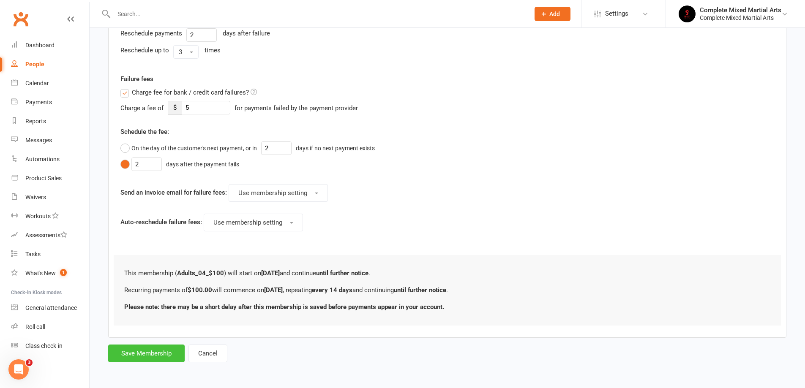
click at [149, 358] on button "Save Membership" at bounding box center [146, 354] width 77 height 18
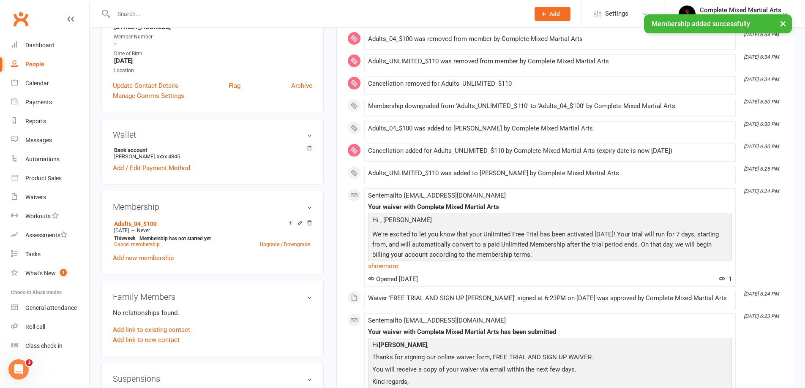
scroll to position [169, 0]
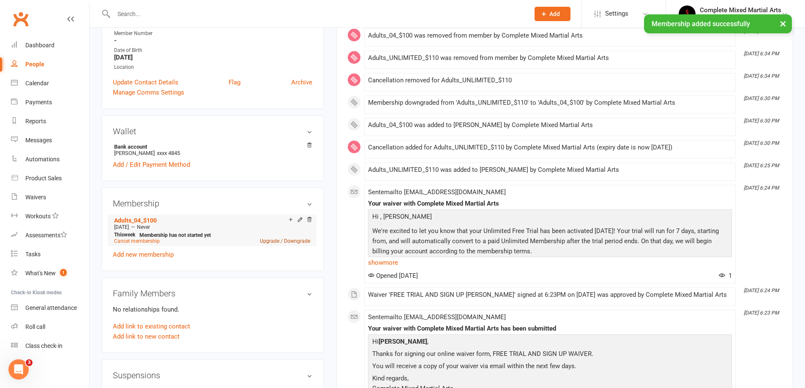
click at [271, 242] on link "Upgrade / Downgrade" at bounding box center [285, 241] width 50 height 6
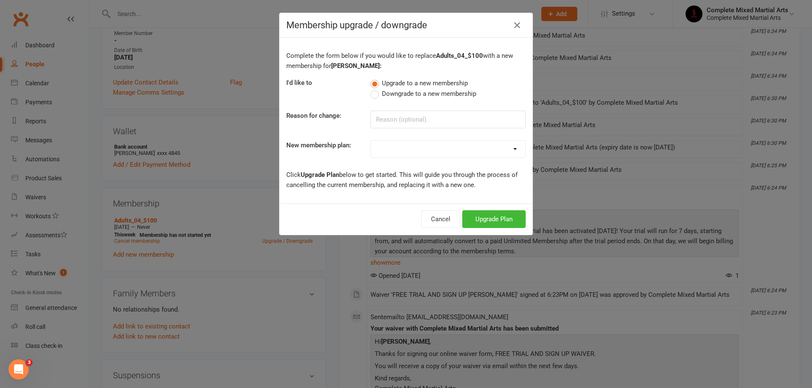
click at [481, 148] on select "Adults_01_$40 Adults_02_$70 Adults_03_$90 Adults_04_$100 Adults_UNLIMITED_$110 …" at bounding box center [448, 149] width 154 height 17
click at [345, 174] on p "Click Upgrade Plan below to get started. This will guide you through the proces…" at bounding box center [405, 180] width 239 height 20
click at [514, 25] on icon "button" at bounding box center [517, 25] width 10 height 10
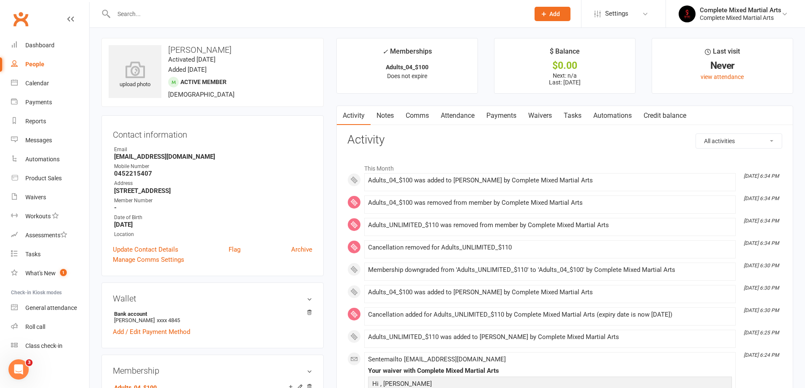
scroll to position [0, 0]
click at [507, 112] on link "Payments" at bounding box center [502, 117] width 42 height 19
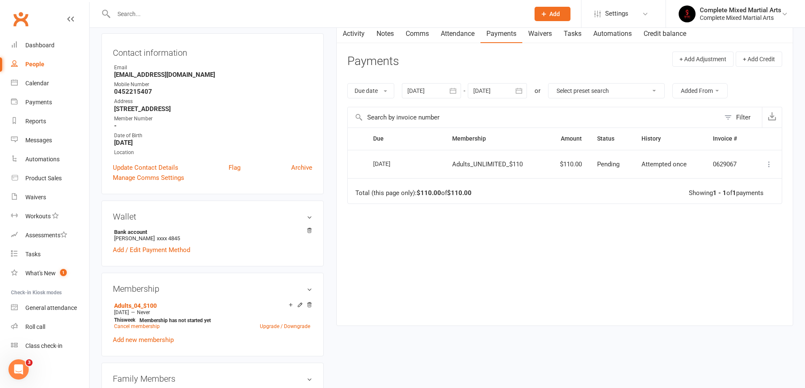
scroll to position [85, 0]
drag, startPoint x: 405, startPoint y: 165, endPoint x: 372, endPoint y: 166, distance: 33.8
click at [372, 166] on td "[DATE]" at bounding box center [405, 163] width 79 height 29
click at [406, 253] on div "Due Contact Membership Amount Status History Invoice # Select this [DATE] [PERS…" at bounding box center [564, 219] width 435 height 185
drag, startPoint x: 128, startPoint y: 311, endPoint x: 123, endPoint y: 310, distance: 5.5
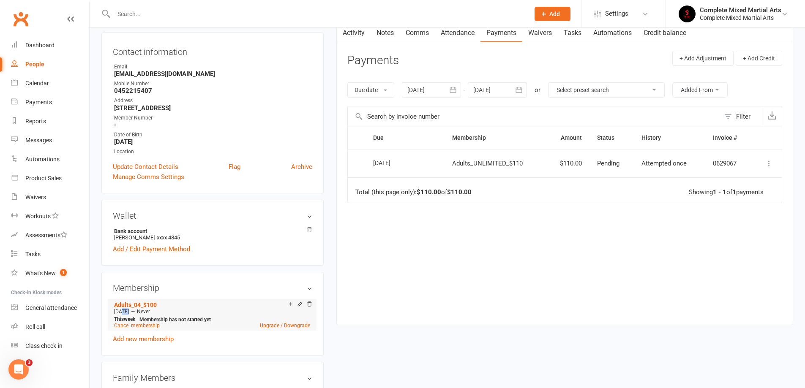
click at [123, 310] on span "[DATE]" at bounding box center [121, 312] width 15 height 6
click at [265, 284] on h3 "Membership" at bounding box center [213, 288] width 200 height 9
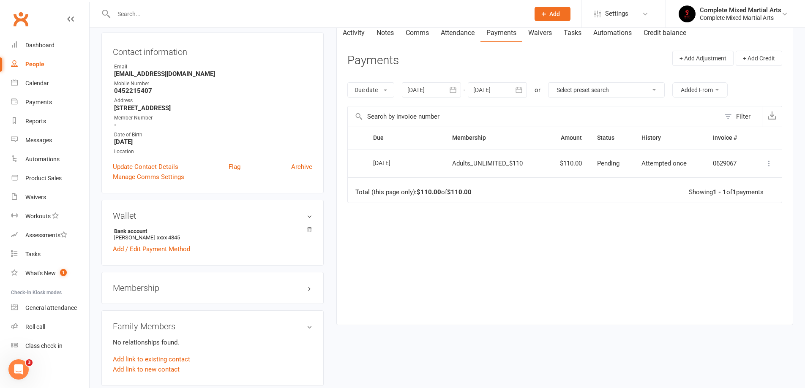
click at [226, 289] on h3 "Membership" at bounding box center [213, 288] width 200 height 9
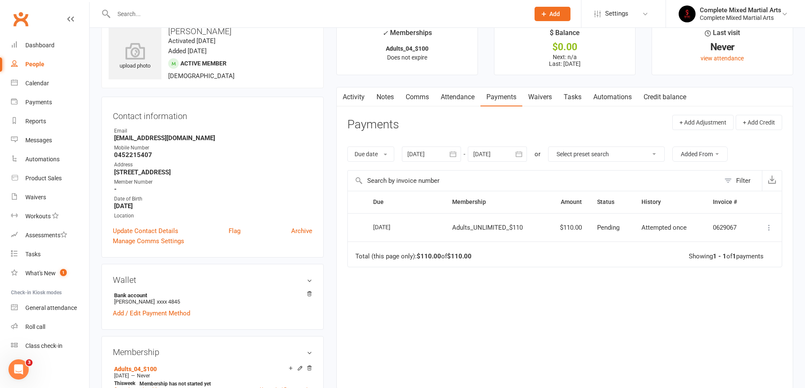
scroll to position [0, 0]
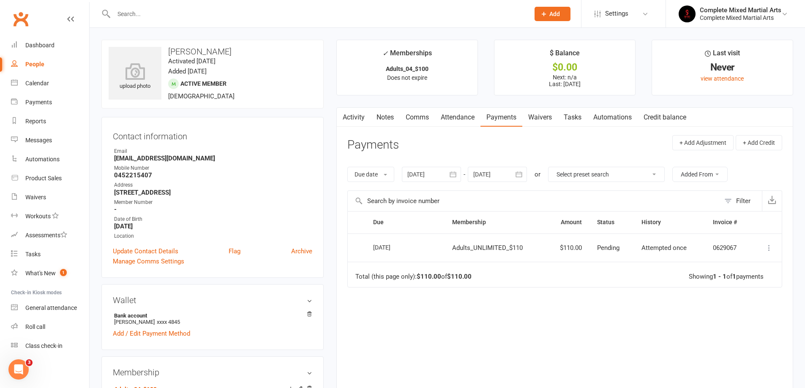
click at [210, 11] on input "text" at bounding box center [317, 14] width 413 height 12
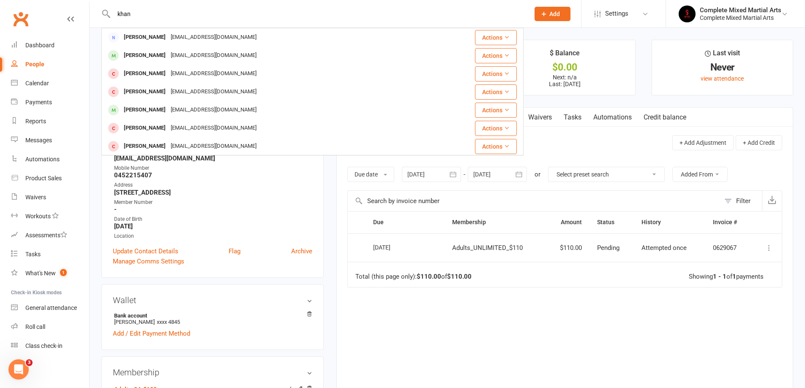
type input "khan"
click at [229, 211] on strong "-" at bounding box center [213, 210] width 198 height 8
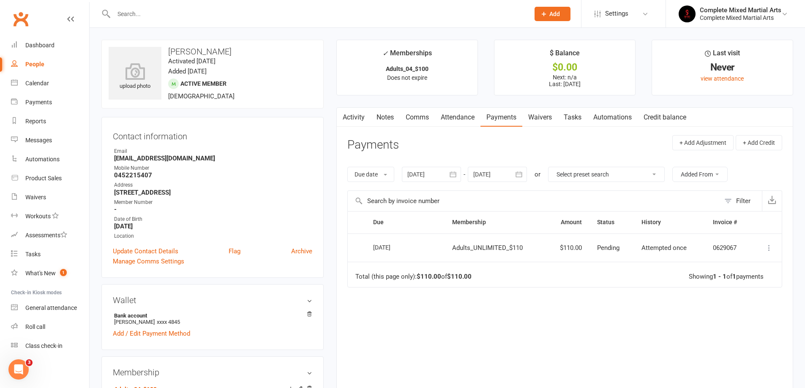
click at [33, 63] on div "People" at bounding box center [34, 64] width 19 height 7
select select "100"
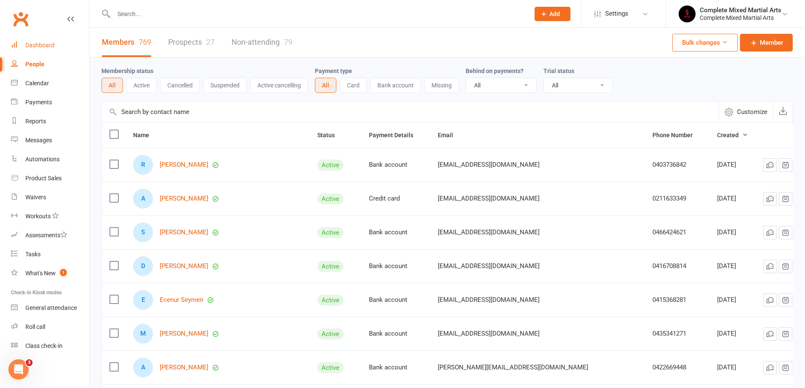
click at [44, 46] on div "Dashboard" at bounding box center [39, 45] width 29 height 7
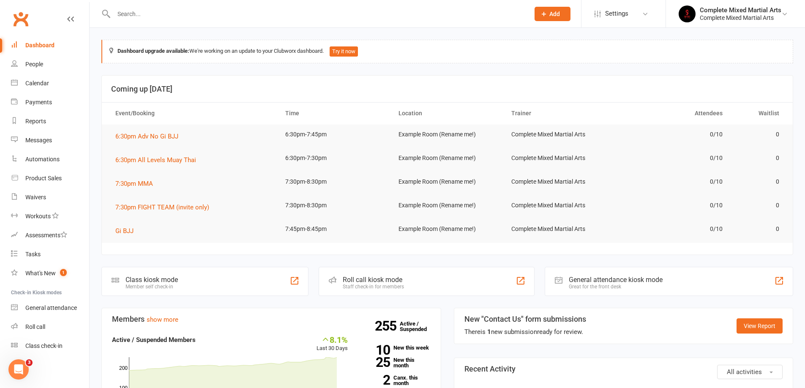
drag, startPoint x: 159, startPoint y: 11, endPoint x: 167, endPoint y: 12, distance: 7.7
click at [164, 12] on input "text" at bounding box center [317, 14] width 413 height 12
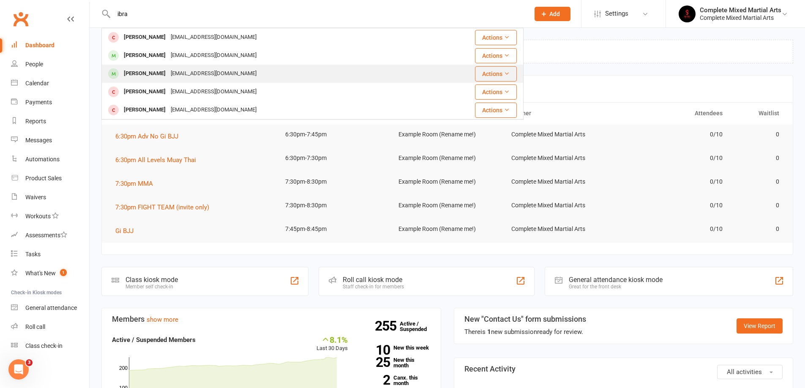
type input "ibra"
click at [168, 71] on div "[EMAIL_ADDRESS][DOMAIN_NAME]" at bounding box center [213, 74] width 91 height 12
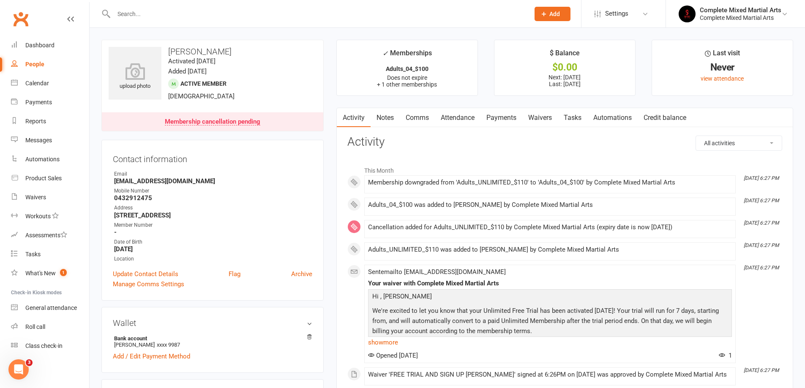
click at [230, 120] on div "Membership cancellation pending" at bounding box center [213, 122] width 96 height 7
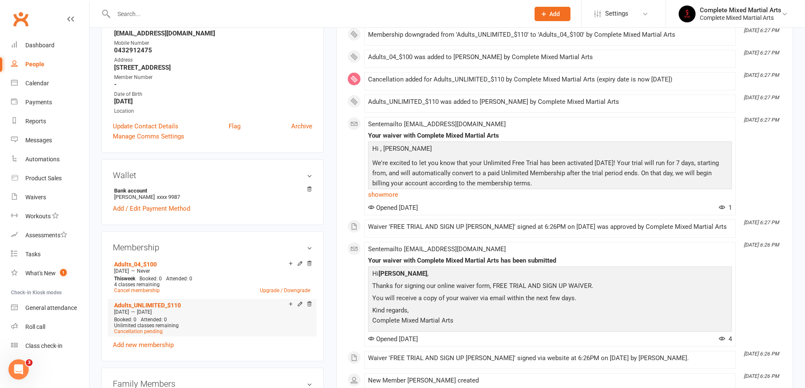
scroll to position [168, 0]
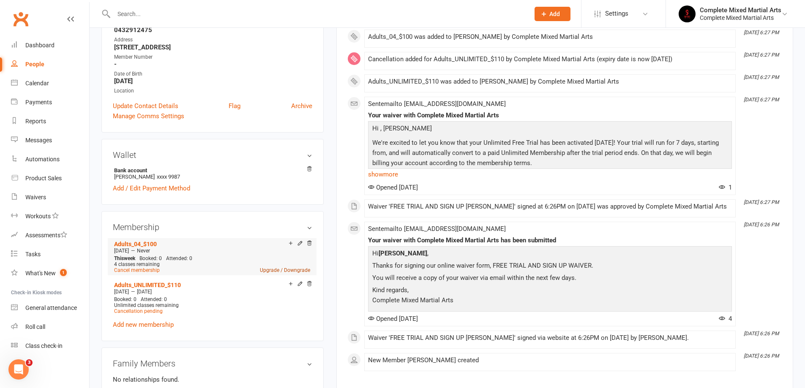
click at [271, 273] on link "Upgrade / Downgrade" at bounding box center [285, 271] width 50 height 6
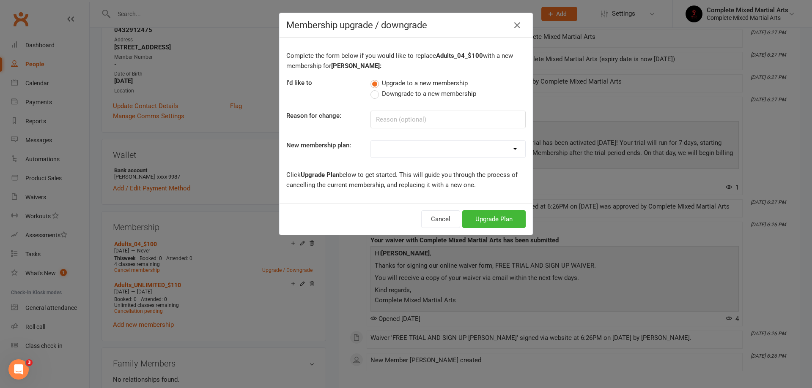
click at [432, 97] on span "Downgrade to a new membership" at bounding box center [429, 93] width 94 height 9
click at [376, 89] on input "Downgrade to a new membership" at bounding box center [372, 89] width 5 height 0
click at [424, 127] on input at bounding box center [447, 120] width 155 height 18
type input "1212"
click at [430, 146] on select "Adults_01_$40 Adults_02_$70 Adults_03_$90 Adults_04_$100 Adults_UNLIMITED_$110 …" at bounding box center [448, 149] width 154 height 17
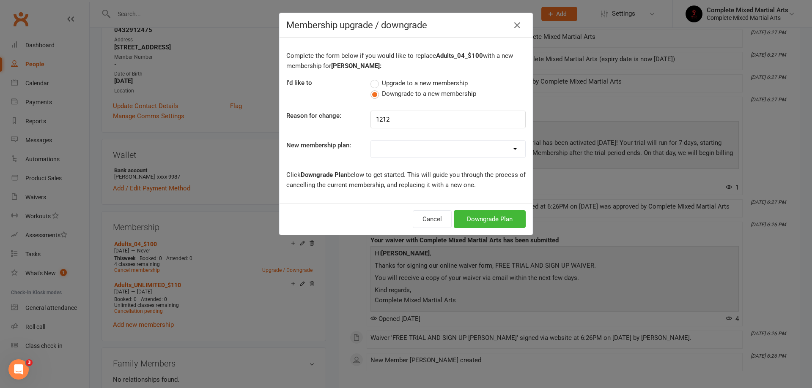
select select "0"
click at [371, 141] on select "Adults_01_$40 Adults_02_$70 Adults_03_$90 Adults_04_$100 Adults_UNLIMITED_$110 …" at bounding box center [448, 149] width 154 height 17
click at [478, 221] on button "Downgrade Plan" at bounding box center [490, 219] width 72 height 18
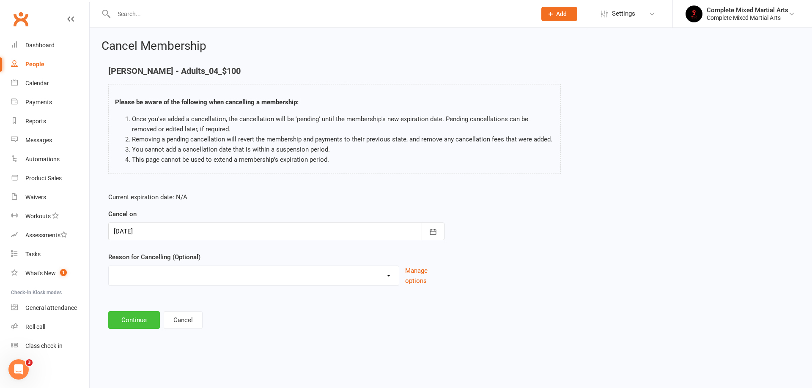
click at [142, 323] on button "Continue" at bounding box center [134, 321] width 52 height 18
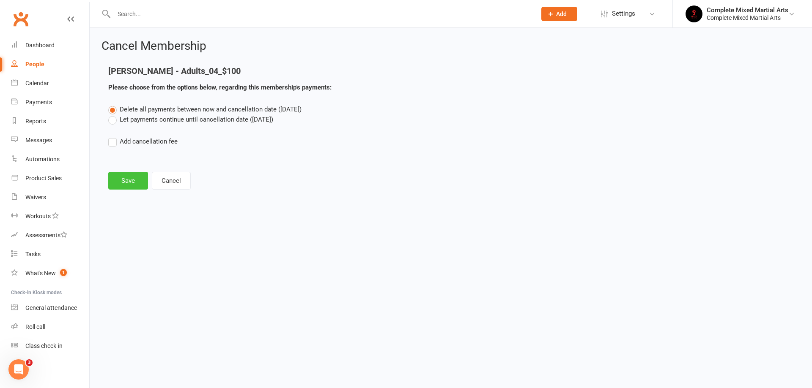
click at [129, 181] on button "Save" at bounding box center [128, 181] width 40 height 18
click at [134, 184] on footer "Save Cancel" at bounding box center [450, 181] width 685 height 18
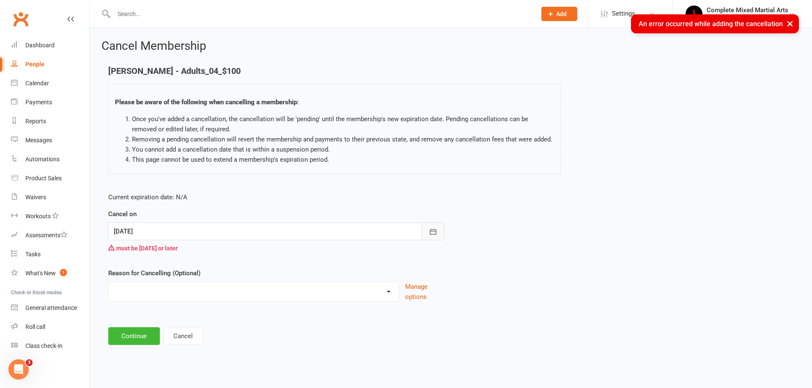
click at [428, 232] on button "button" at bounding box center [432, 232] width 23 height 18
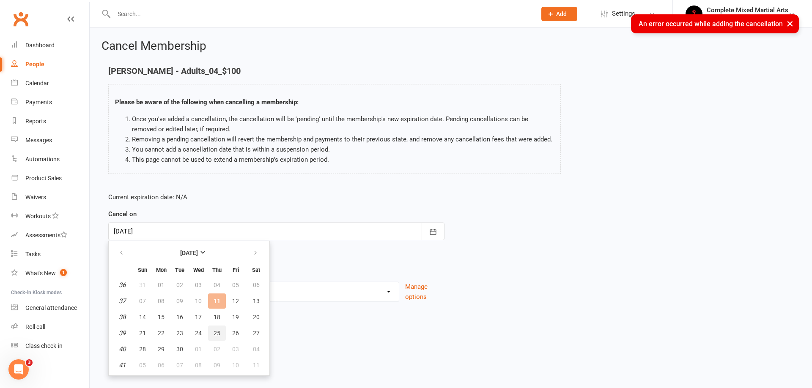
click at [216, 334] on span "25" at bounding box center [216, 333] width 7 height 7
type input "[DATE]"
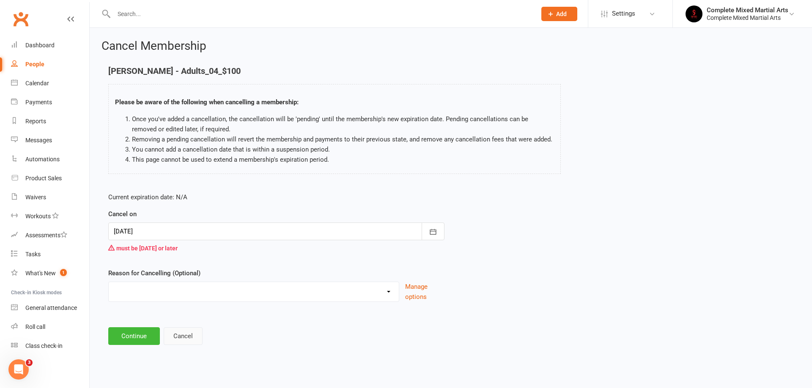
click at [189, 342] on button "Cancel" at bounding box center [183, 337] width 39 height 18
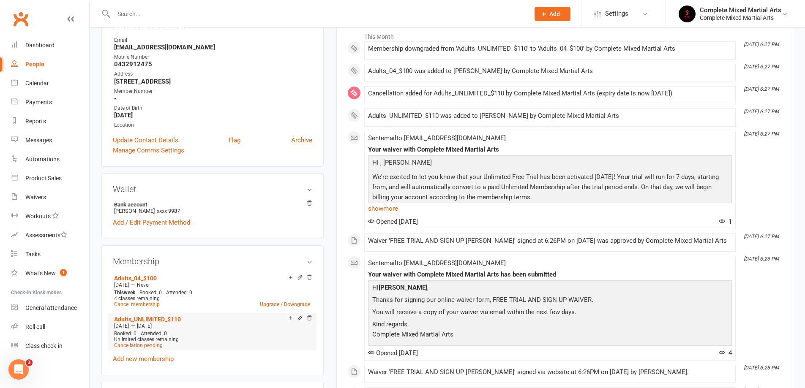
scroll to position [169, 0]
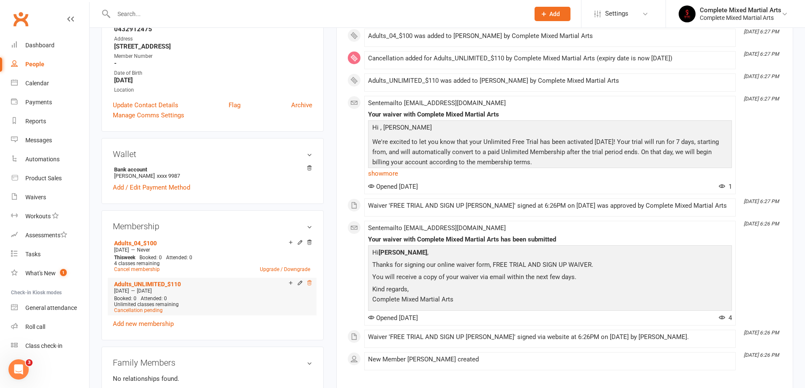
click at [311, 285] on icon at bounding box center [309, 283] width 6 height 6
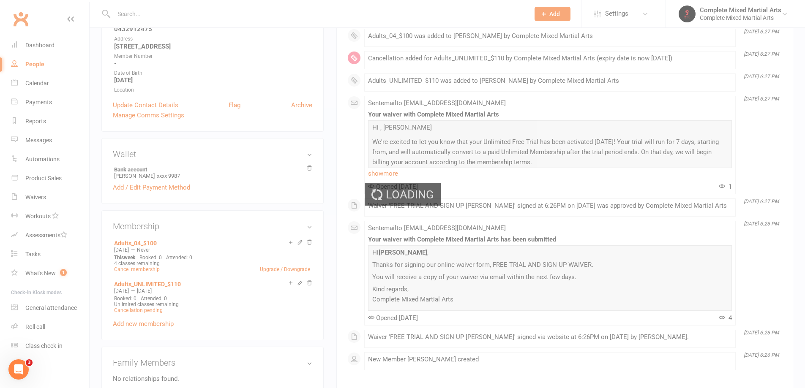
scroll to position [146, 0]
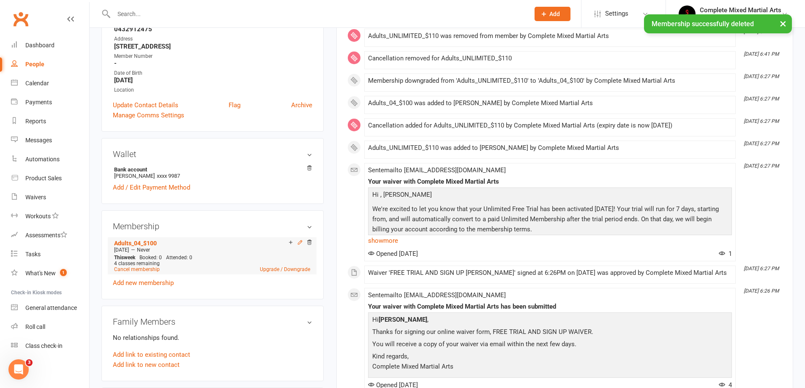
click at [300, 243] on icon at bounding box center [300, 243] width 6 height 6
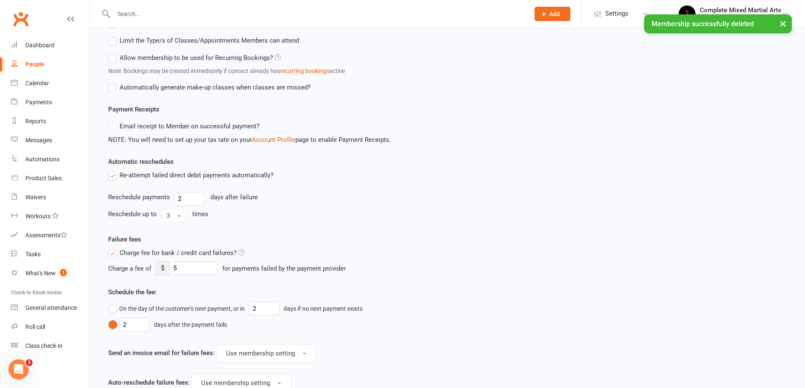
scroll to position [419, 0]
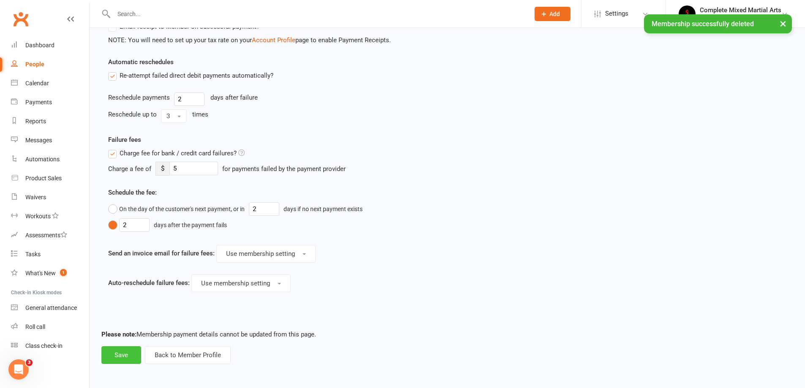
click at [128, 353] on button "Save" at bounding box center [121, 356] width 40 height 18
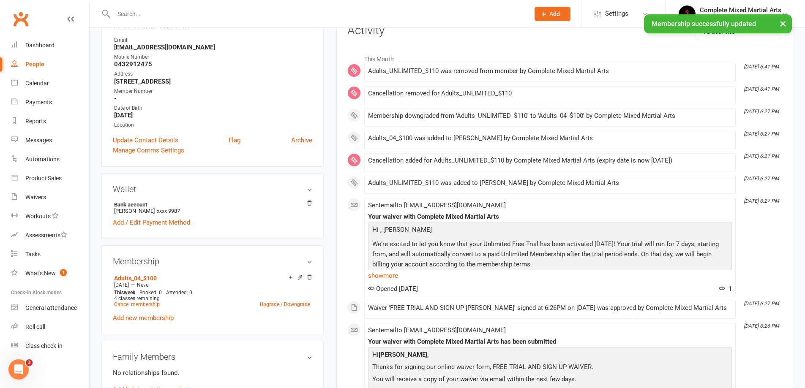
scroll to position [211, 0]
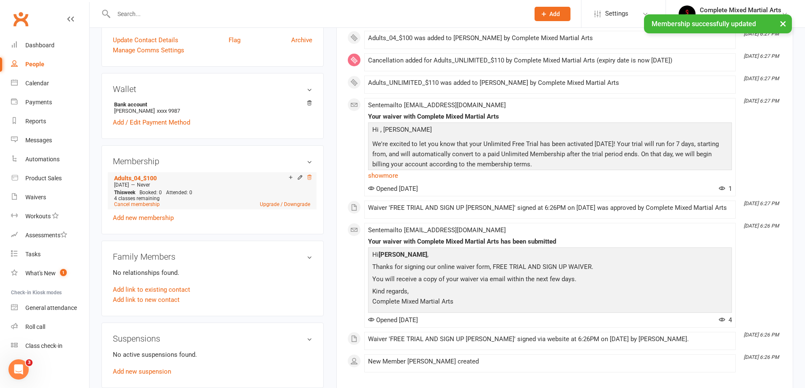
drag, startPoint x: 307, startPoint y: 177, endPoint x: 445, endPoint y: 31, distance: 200.6
click at [308, 177] on icon at bounding box center [309, 178] width 6 height 6
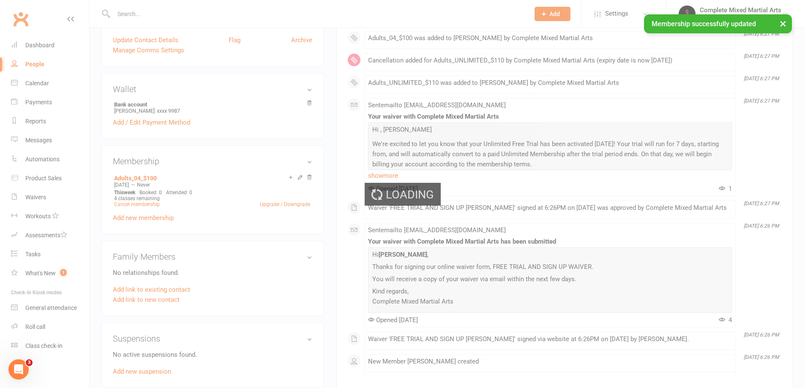
scroll to position [210, 0]
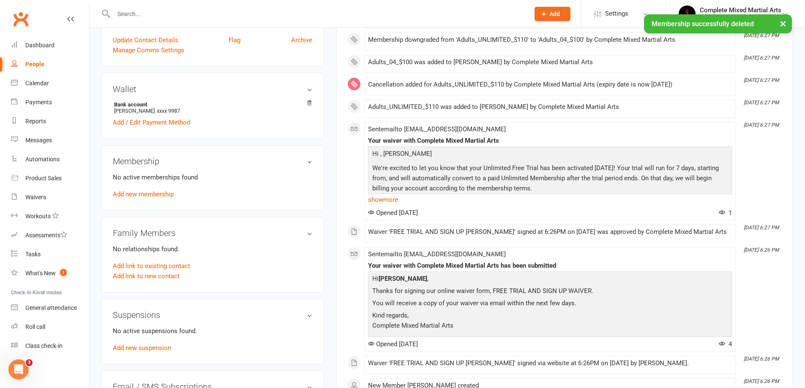
click at [159, 189] on div "No active memberships found Add new membership" at bounding box center [213, 185] width 200 height 27
click at [161, 193] on link "Add new membership" at bounding box center [143, 195] width 61 height 8
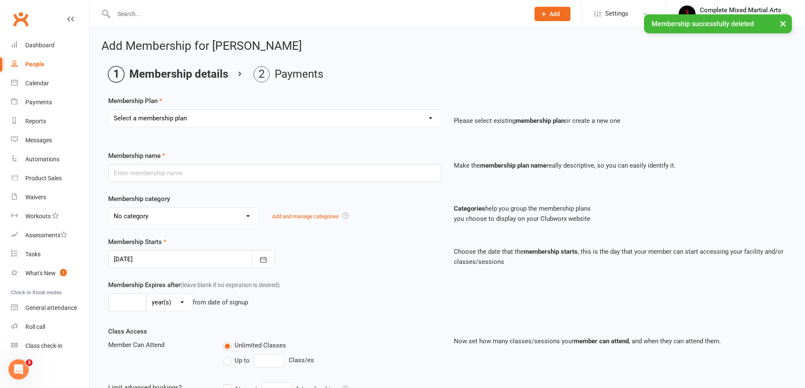
click at [212, 125] on select "Select a membership plan Create new Membership Plan Adults_01_$40 Adults_02_$70…" at bounding box center [275, 118] width 332 height 17
select select "4"
click at [109, 110] on select "Select a membership plan Create new Membership Plan Adults_01_$40 Adults_02_$70…" at bounding box center [275, 118] width 332 height 17
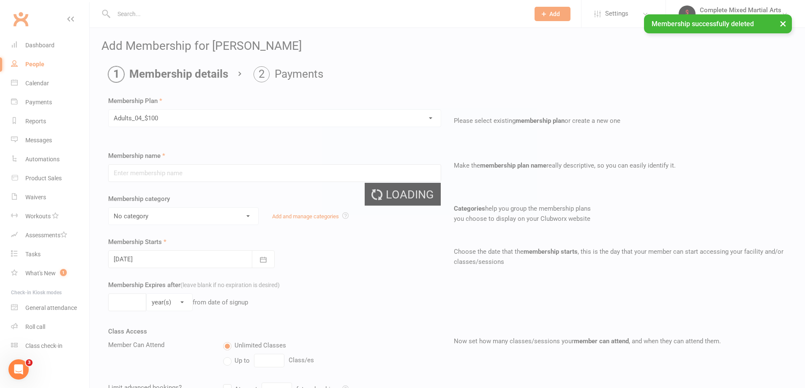
type input "Adults_04_$100"
select select "9"
type input "0"
type input "4"
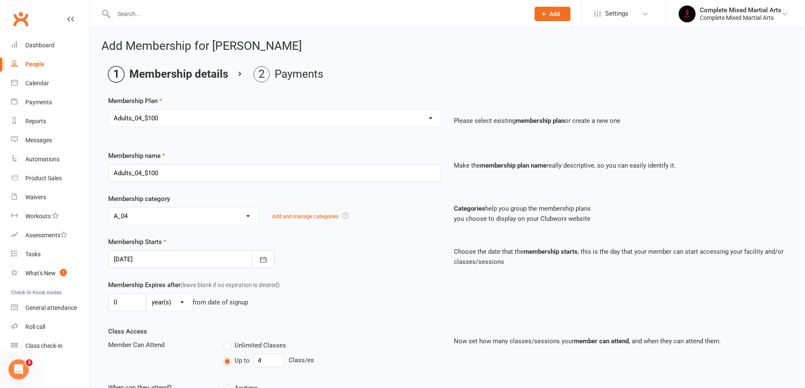
click at [241, 265] on div at bounding box center [191, 260] width 167 height 18
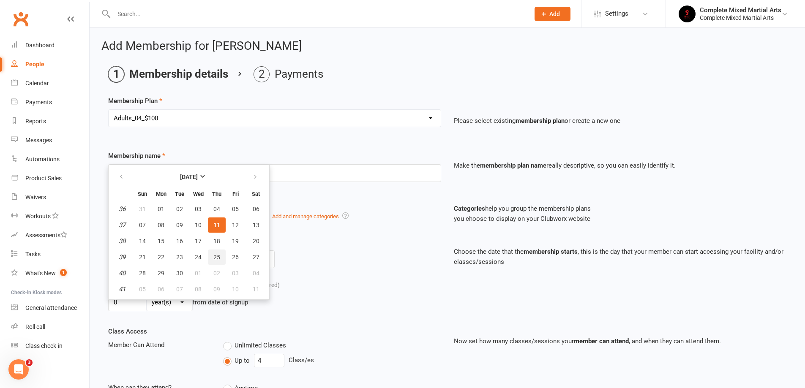
click at [220, 257] on button "25" at bounding box center [217, 257] width 18 height 15
type input "[DATE]"
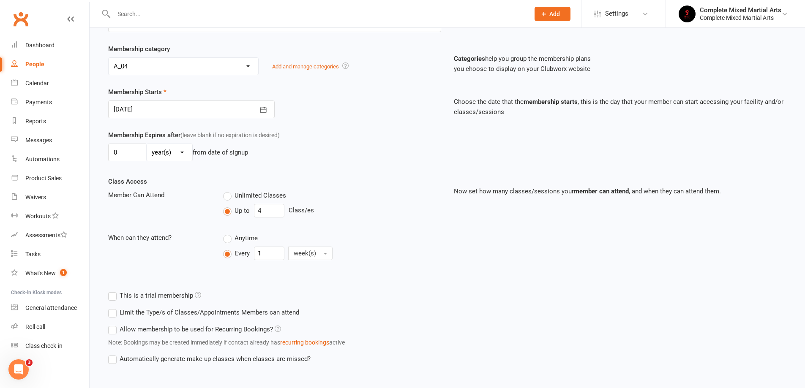
scroll to position [194, 0]
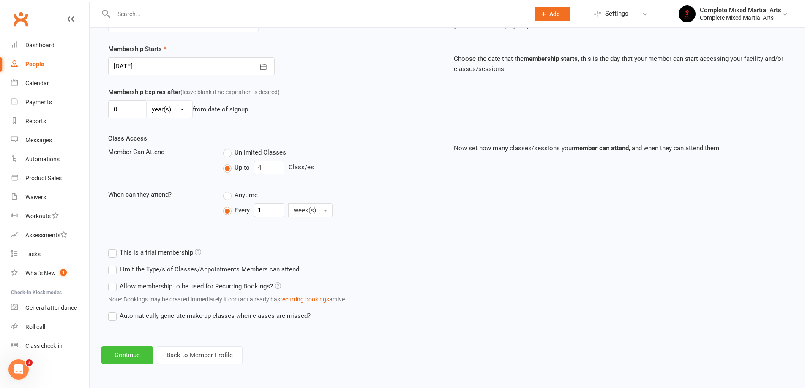
click at [135, 354] on button "Continue" at bounding box center [127, 356] width 52 height 18
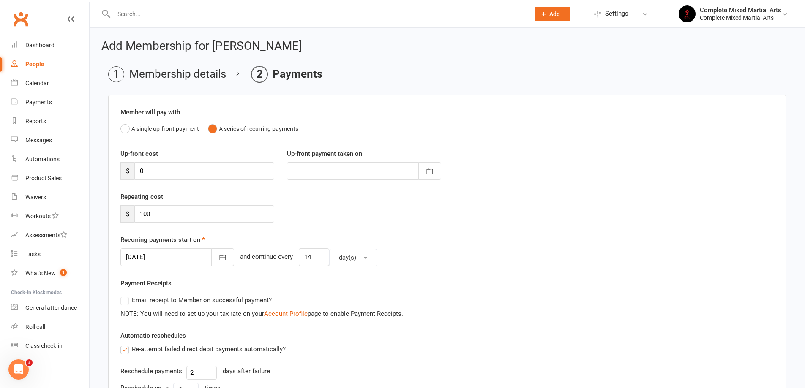
scroll to position [338, 0]
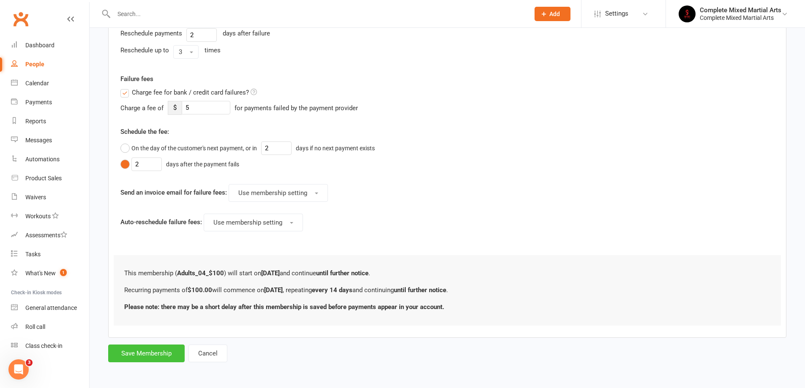
click at [141, 349] on button "Save Membership" at bounding box center [146, 354] width 77 height 18
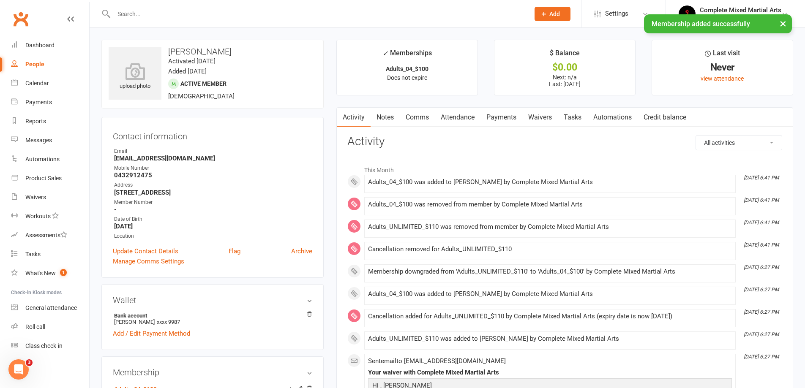
click at [518, 117] on link "Payments" at bounding box center [502, 117] width 42 height 19
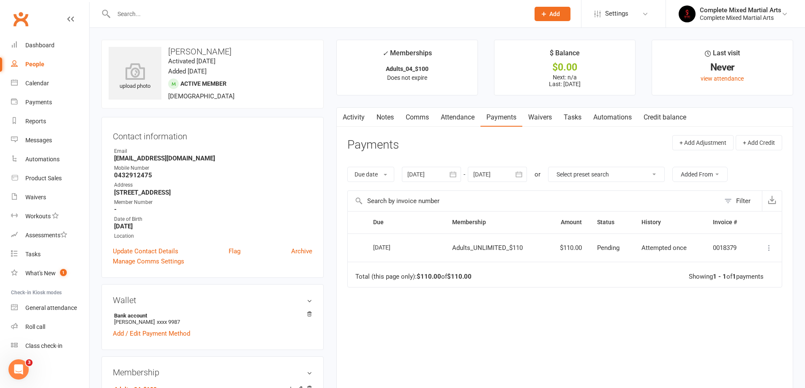
click at [172, 15] on input "text" at bounding box center [317, 14] width 413 height 12
type input "a"
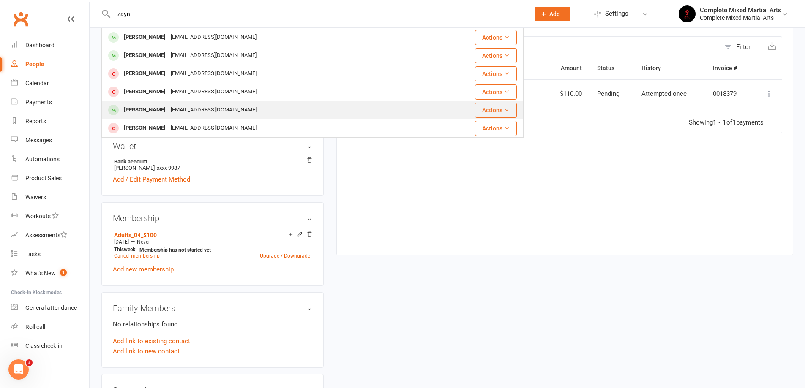
scroll to position [211, 0]
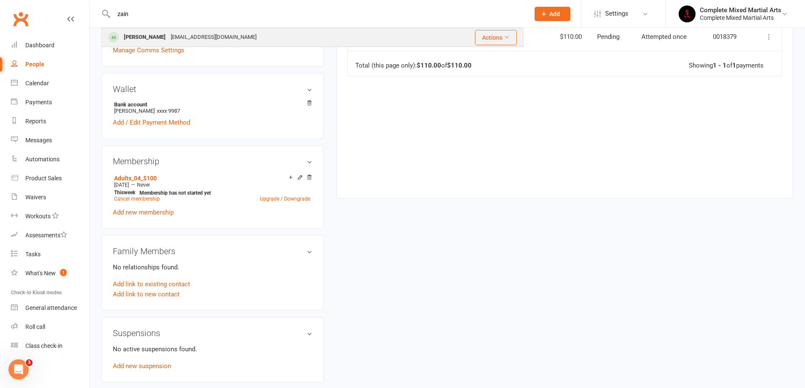
type input "zain"
click at [160, 34] on div "[PERSON_NAME]" at bounding box center [144, 37] width 47 height 12
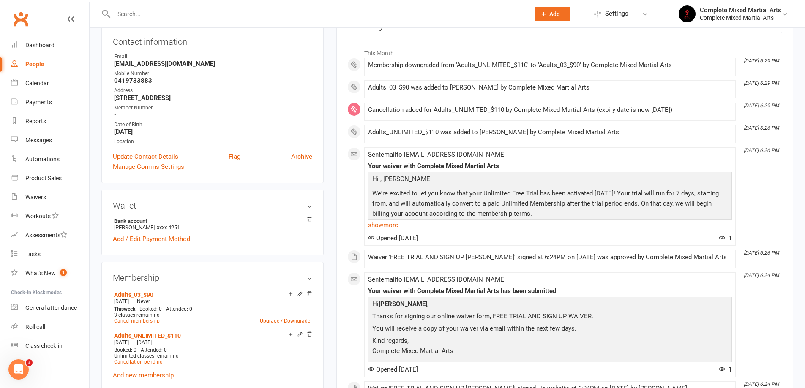
scroll to position [169, 0]
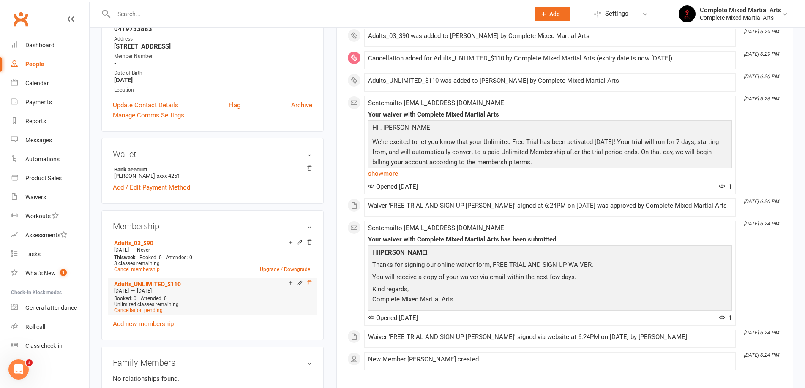
click at [310, 283] on icon at bounding box center [309, 283] width 6 height 6
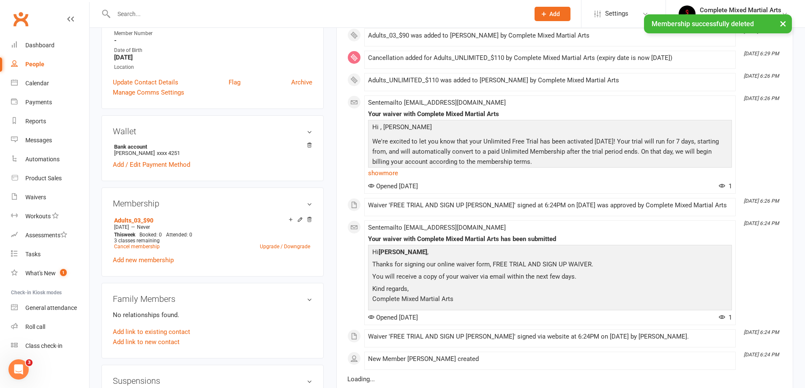
scroll to position [146, 0]
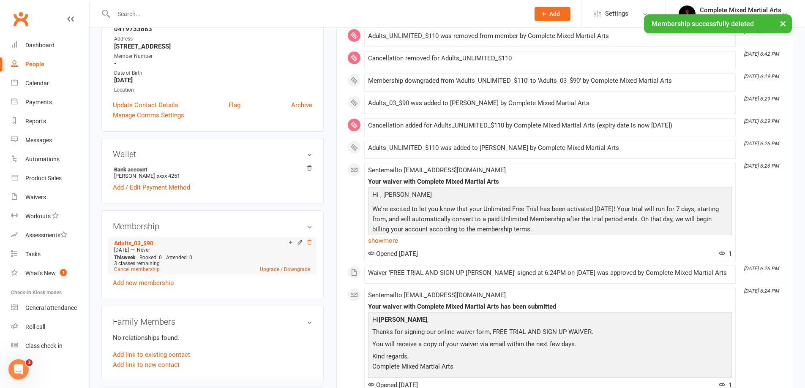
click at [311, 243] on icon at bounding box center [309, 243] width 6 height 6
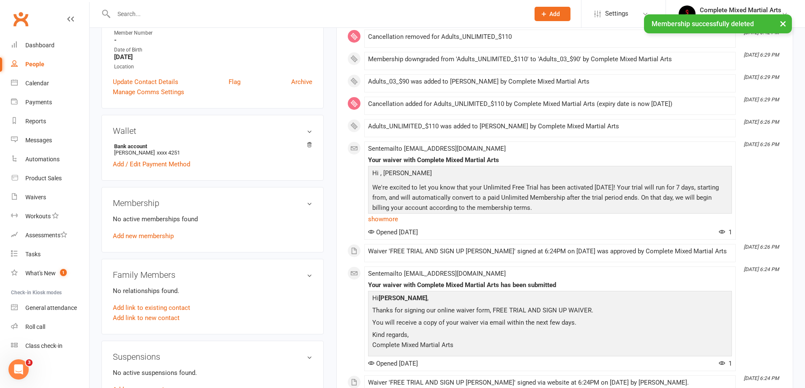
scroll to position [102, 0]
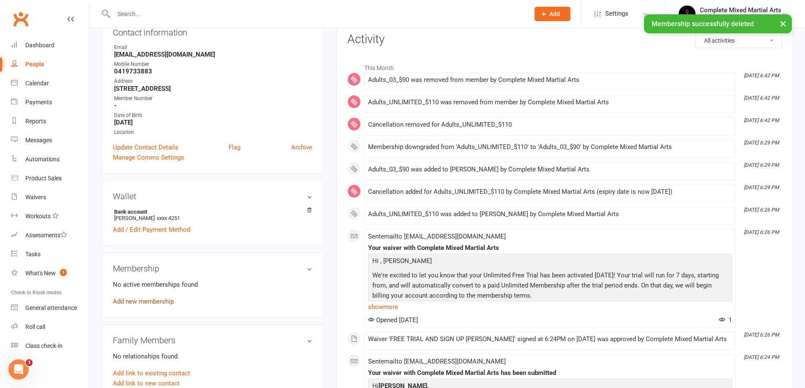
click at [160, 304] on link "Add new membership" at bounding box center [143, 302] width 61 height 8
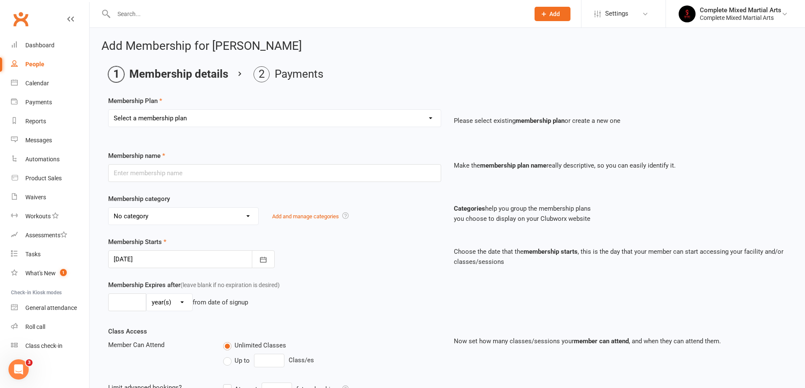
click at [216, 108] on div "Membership Plan Select a membership plan Create new Membership Plan Adults_01_$…" at bounding box center [447, 117] width 678 height 43
drag, startPoint x: 205, startPoint y: 114, endPoint x: 210, endPoint y: 115, distance: 4.7
click at [205, 114] on select "Select a membership plan Create new Membership Plan Adults_01_$40 Adults_02_$70…" at bounding box center [275, 118] width 332 height 17
select select "3"
click at [109, 110] on select "Select a membership plan Create new Membership Plan Adults_01_$40 Adults_02_$70…" at bounding box center [275, 118] width 332 height 17
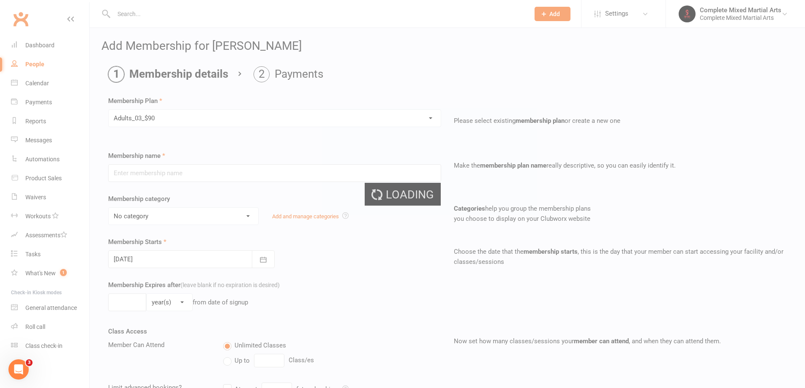
type input "Adults_03_$90"
select select "8"
type input "0"
type input "3"
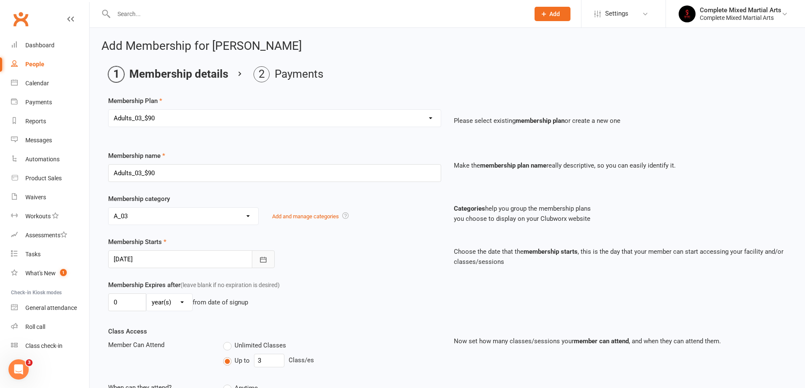
click at [261, 261] on icon "button" at bounding box center [263, 260] width 8 height 8
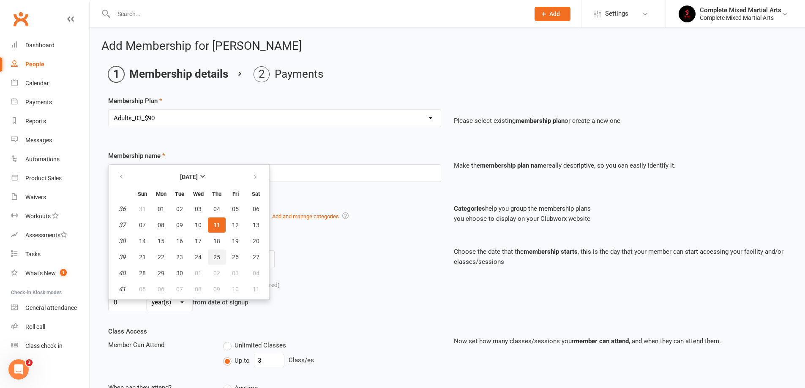
click at [212, 259] on button "25" at bounding box center [217, 257] width 18 height 15
type input "[DATE]"
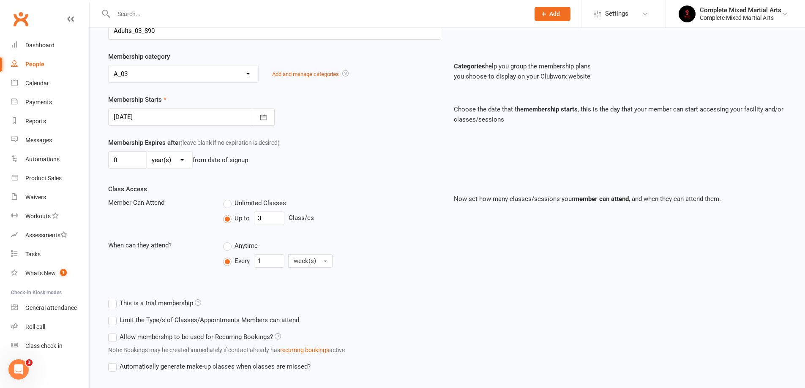
scroll to position [194, 0]
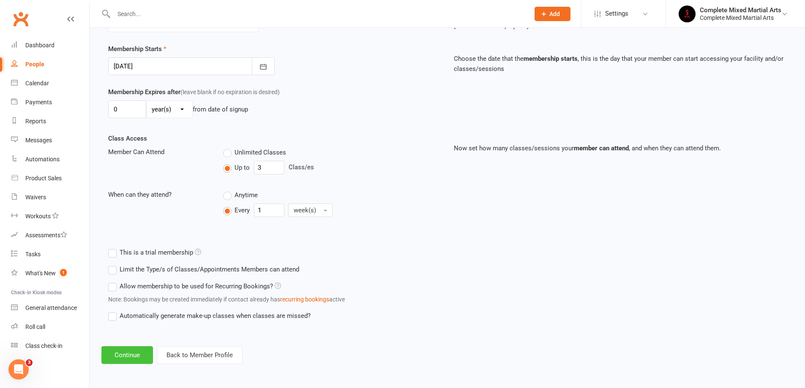
click at [142, 354] on button "Continue" at bounding box center [127, 356] width 52 height 18
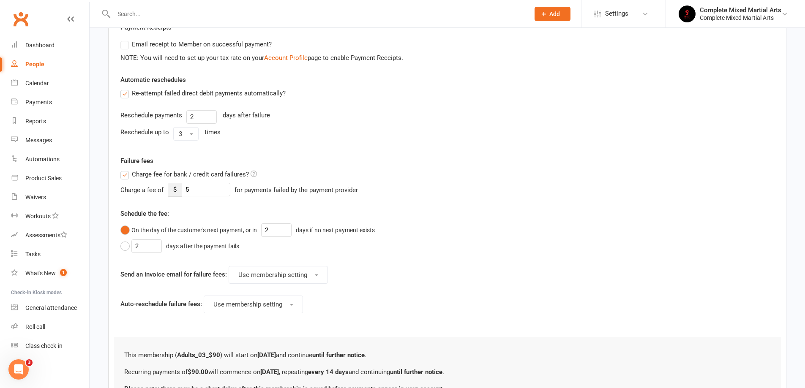
scroll to position [338, 0]
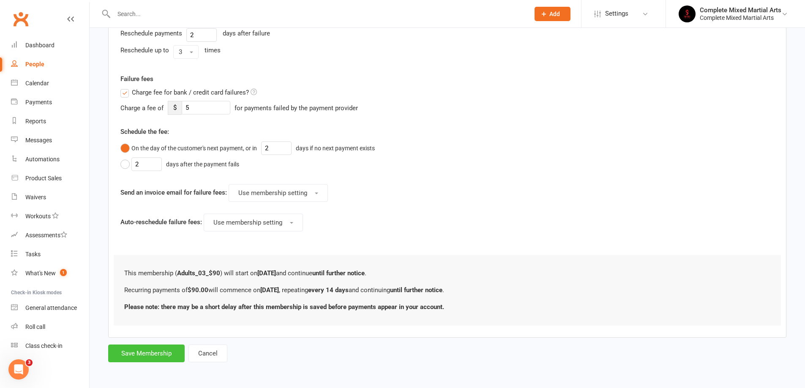
click at [162, 351] on button "Save Membership" at bounding box center [146, 354] width 77 height 18
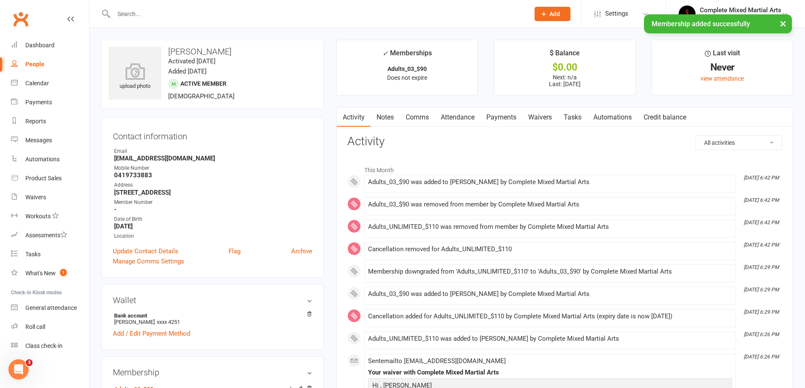
click at [516, 123] on link "Payments" at bounding box center [502, 117] width 42 height 19
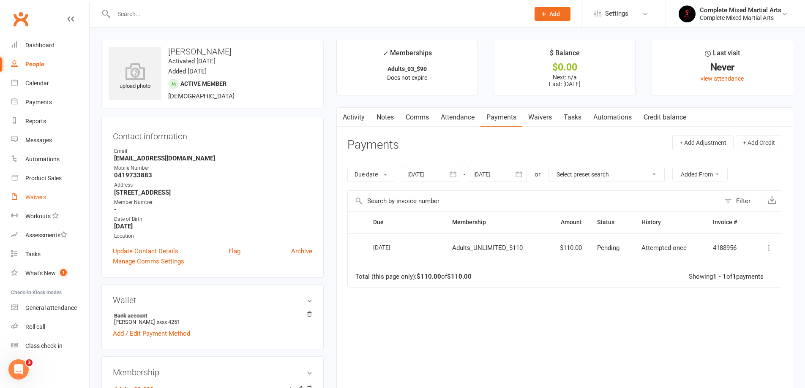
click at [39, 203] on link "Waivers" at bounding box center [50, 197] width 78 height 19
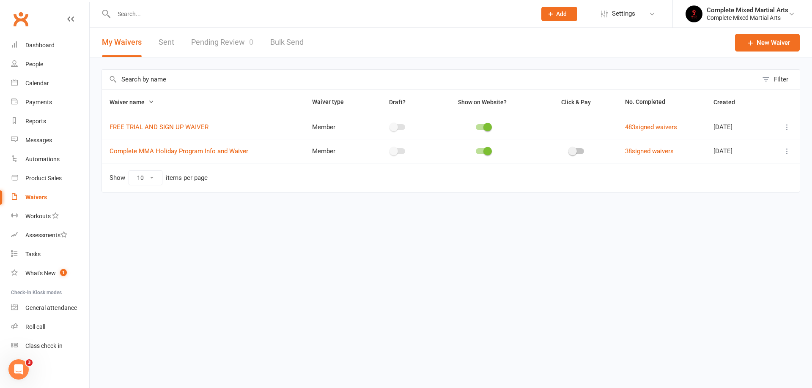
click at [214, 45] on link "Pending Review 0" at bounding box center [222, 42] width 62 height 29
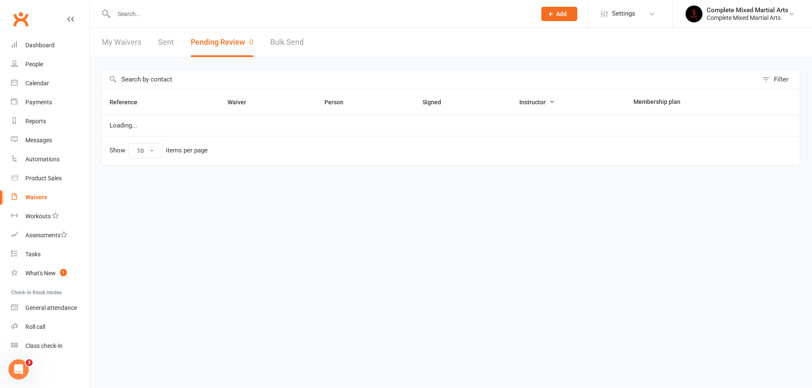
click at [134, 45] on link "My Waivers" at bounding box center [121, 42] width 39 height 29
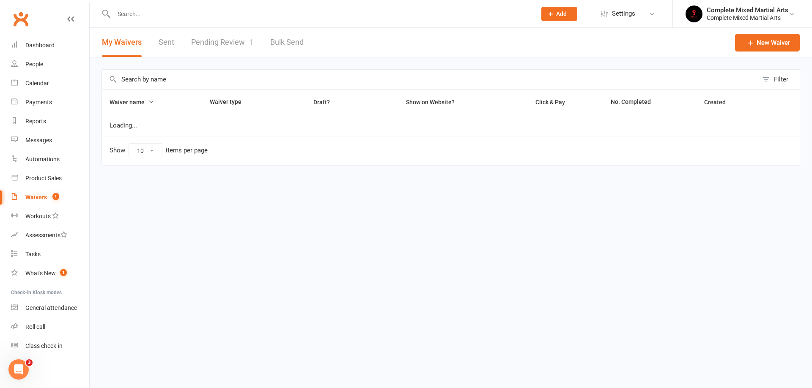
click at [127, 52] on button "My Waivers" at bounding box center [122, 42] width 40 height 29
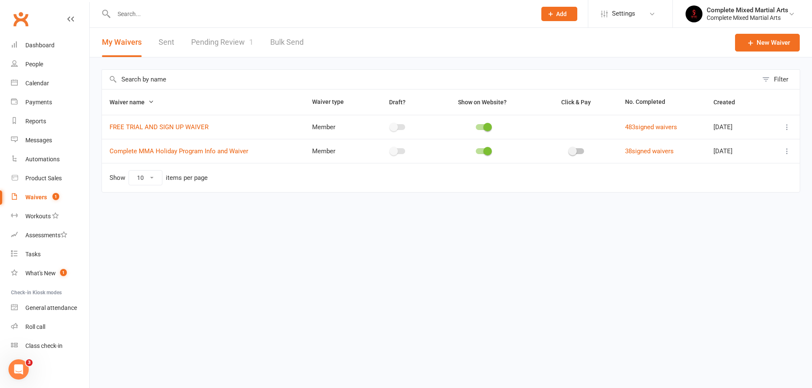
click at [228, 50] on link "Pending Review 1" at bounding box center [222, 42] width 62 height 29
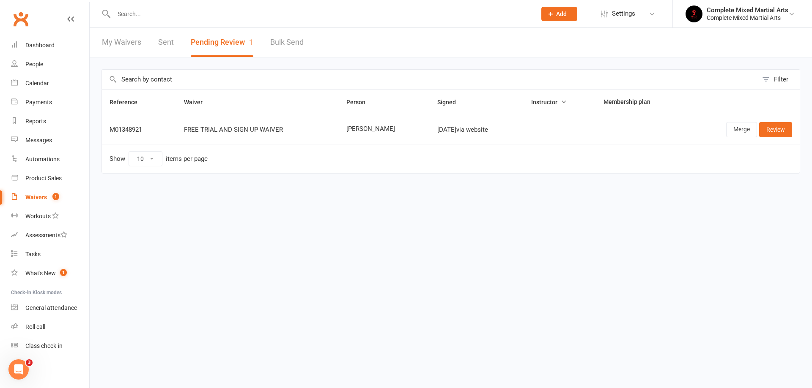
click at [126, 48] on link "My Waivers" at bounding box center [121, 42] width 39 height 29
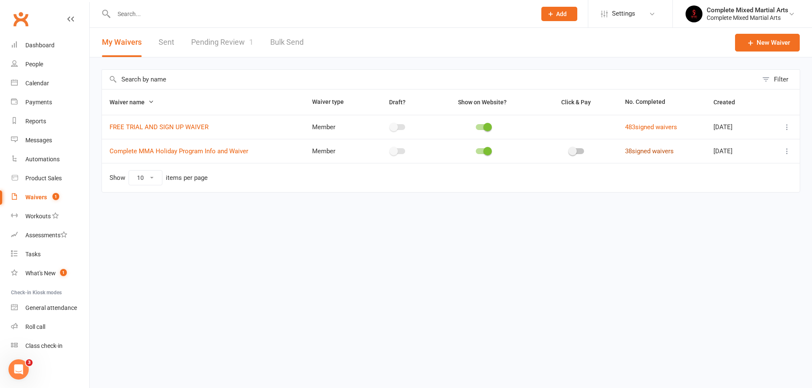
click at [658, 151] on link "38 signed waivers" at bounding box center [649, 152] width 49 height 8
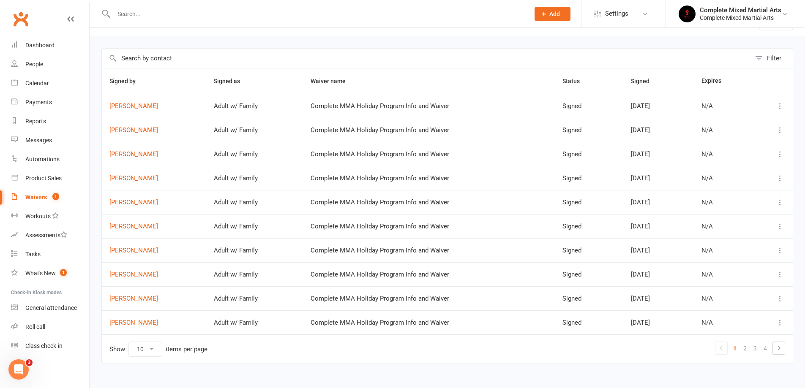
scroll to position [33, 0]
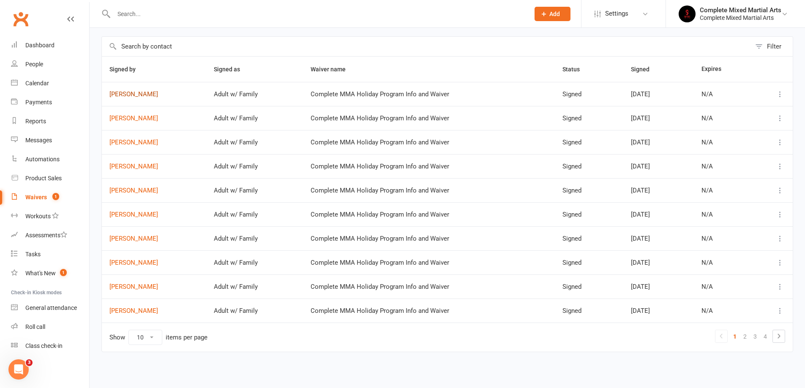
click at [133, 92] on link "[PERSON_NAME]" at bounding box center [153, 94] width 89 height 7
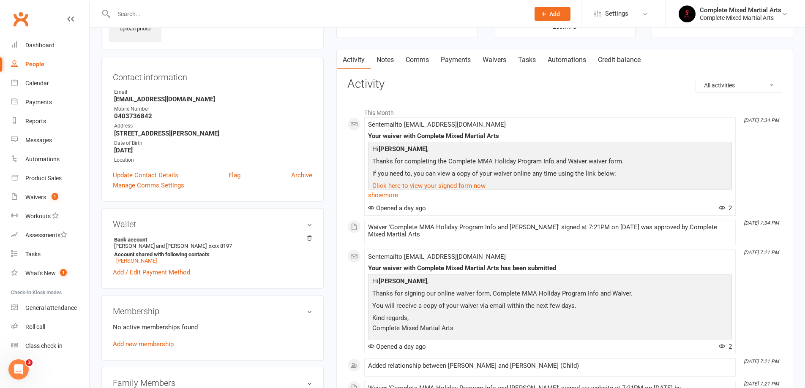
scroll to position [42, 0]
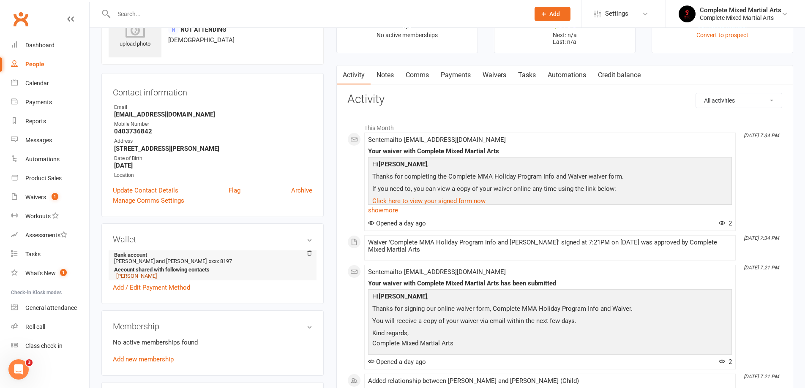
click at [133, 276] on link "[PERSON_NAME]" at bounding box center [136, 276] width 41 height 6
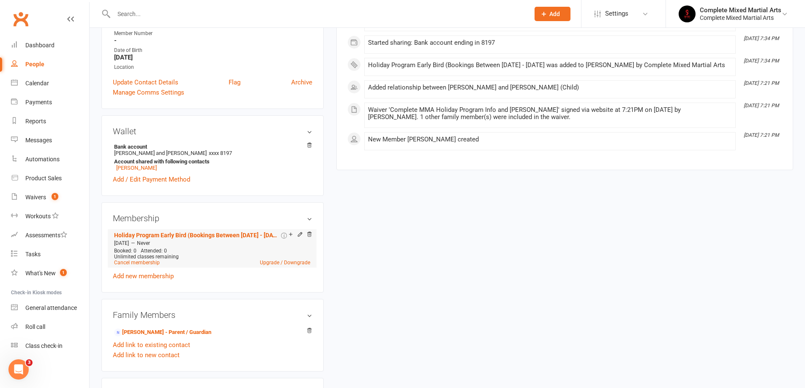
scroll to position [42, 0]
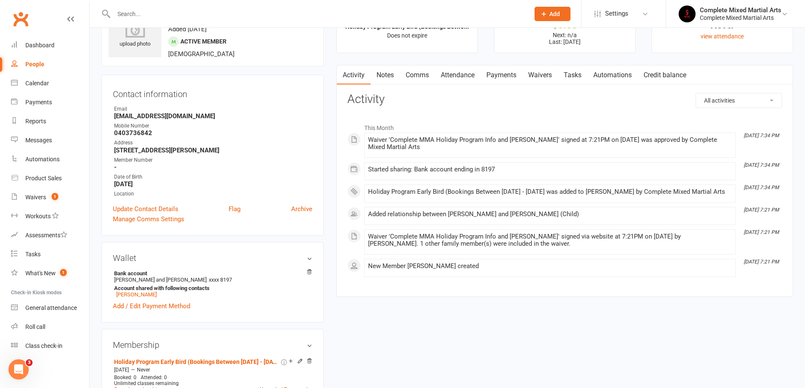
click at [495, 77] on link "Payments" at bounding box center [502, 75] width 42 height 19
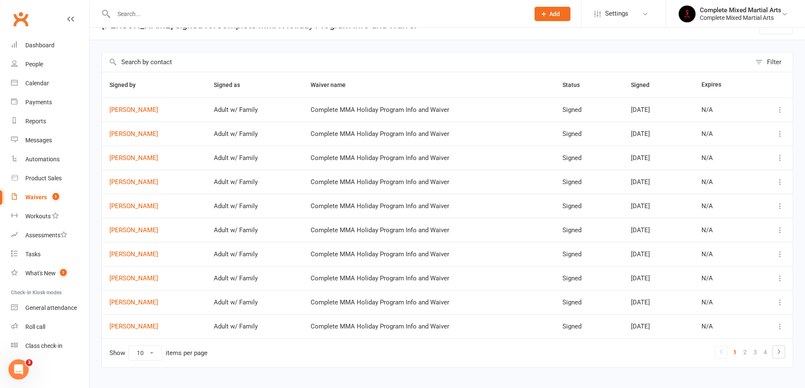
scroll to position [33, 0]
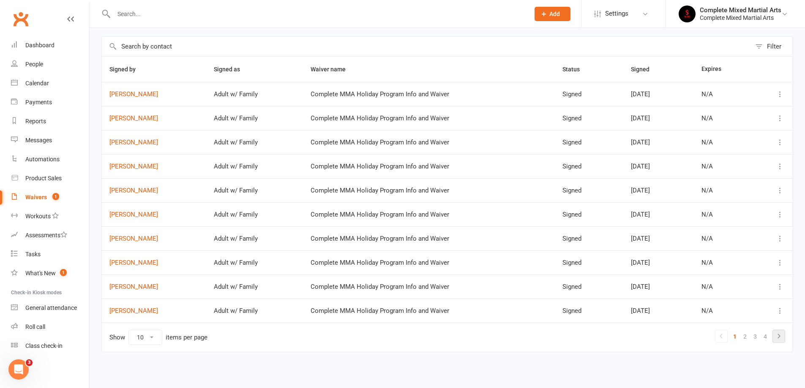
click at [774, 340] on icon at bounding box center [779, 336] width 10 height 10
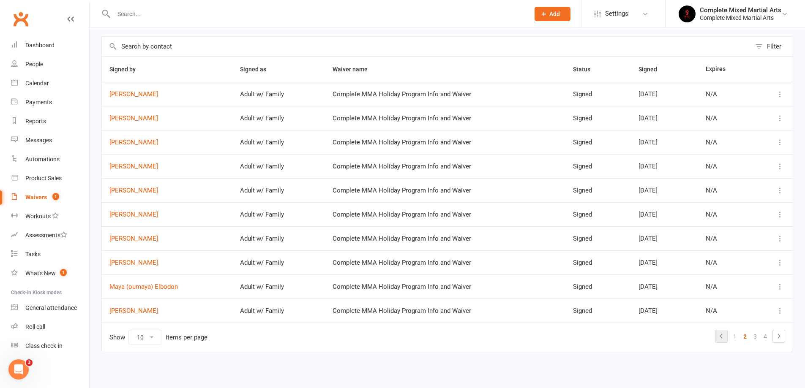
click at [727, 336] on link at bounding box center [722, 337] width 12 height 12
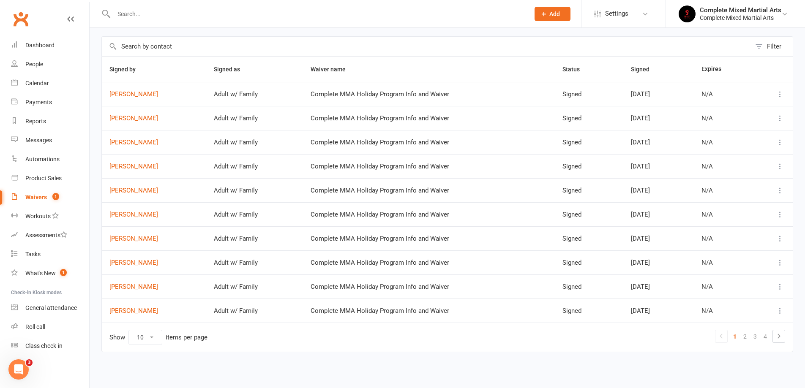
click at [126, 124] on td "[PERSON_NAME]" at bounding box center [154, 118] width 104 height 24
click at [135, 121] on link "[PERSON_NAME]" at bounding box center [153, 118] width 89 height 7
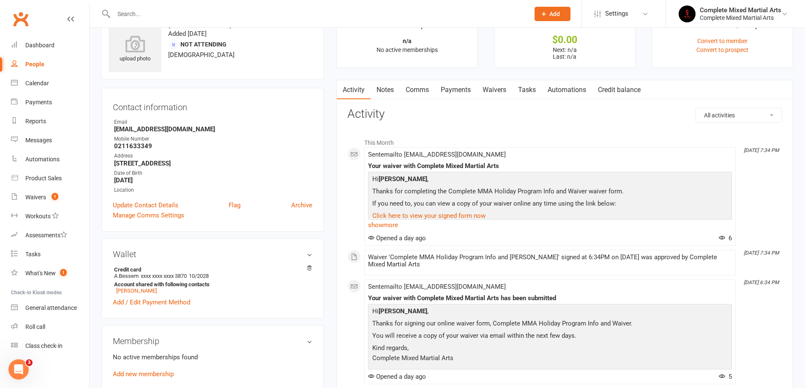
scroll to position [42, 0]
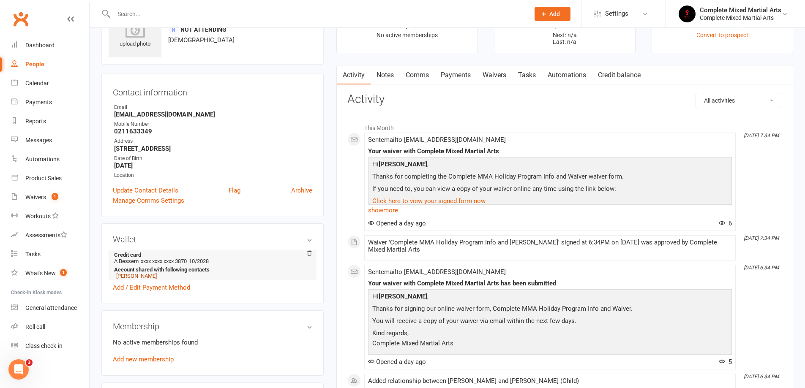
click at [141, 273] on link "[PERSON_NAME]" at bounding box center [136, 276] width 41 height 6
